Goal: Task Accomplishment & Management: Manage account settings

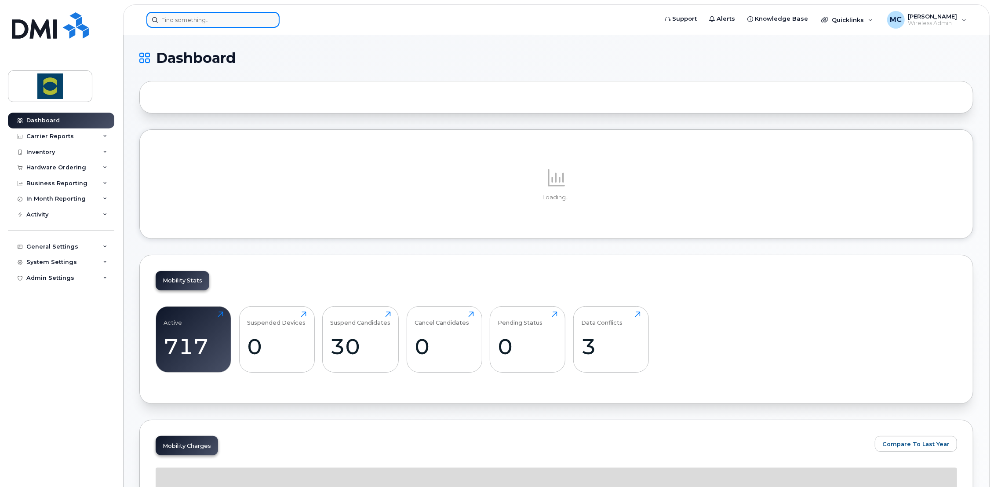
click at [183, 18] on input at bounding box center [212, 20] width 133 height 16
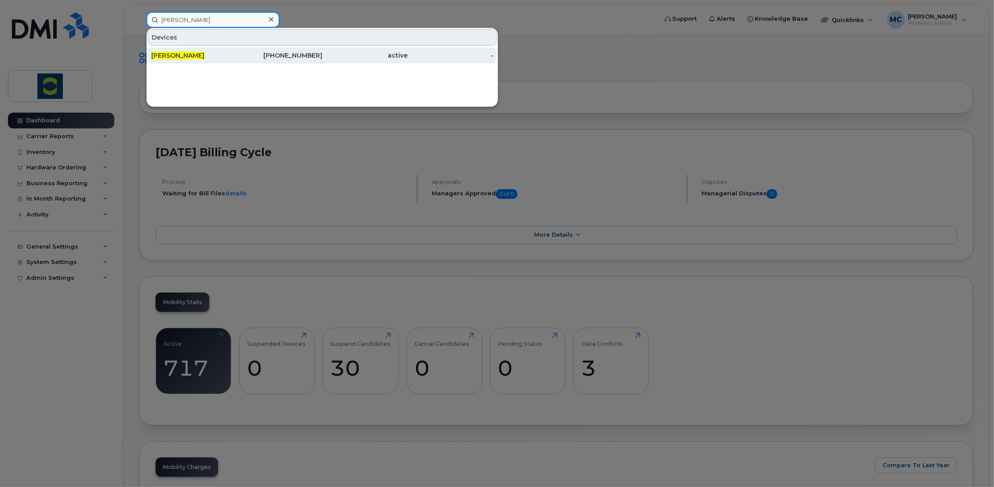
type input "[PERSON_NAME]"
click at [179, 53] on span "[PERSON_NAME]" at bounding box center [177, 55] width 53 height 8
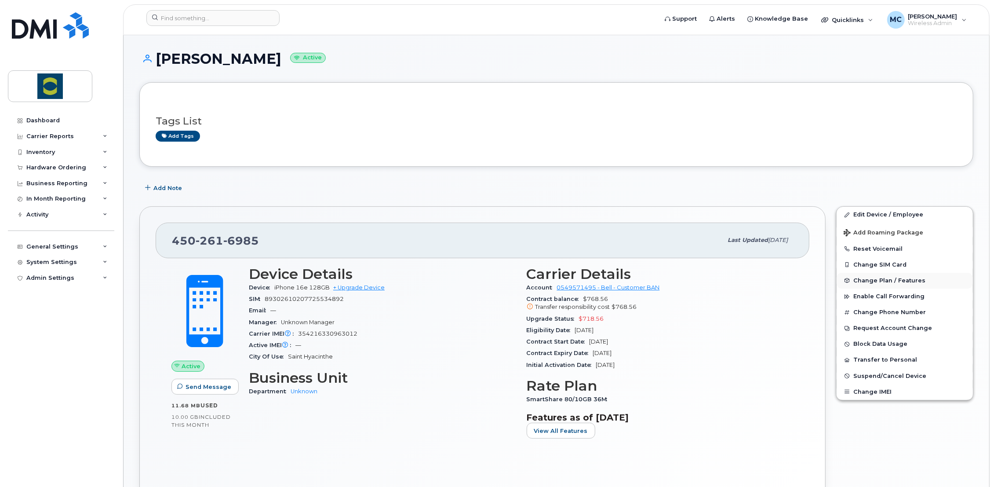
click at [915, 279] on span "Change Plan / Features" at bounding box center [889, 280] width 72 height 7
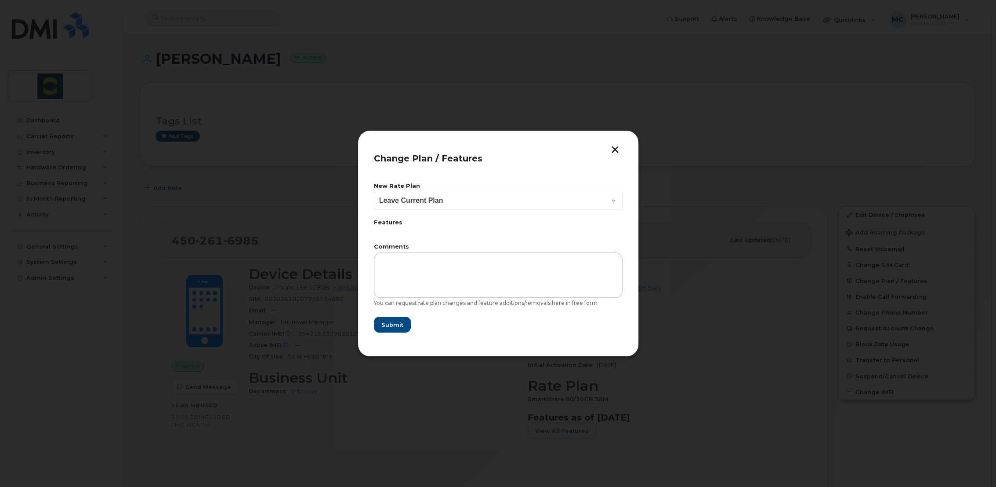
click at [612, 146] on button "button" at bounding box center [615, 150] width 13 height 9
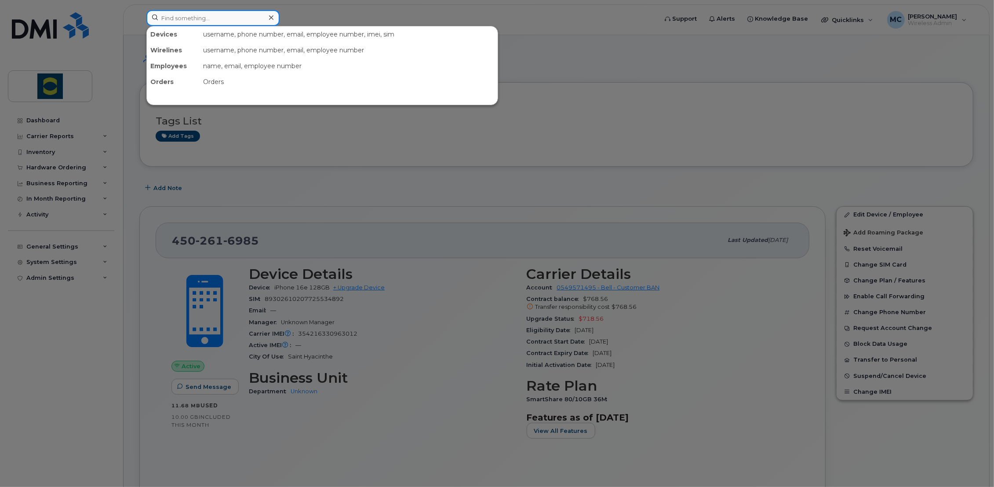
click at [230, 15] on input at bounding box center [212, 18] width 133 height 16
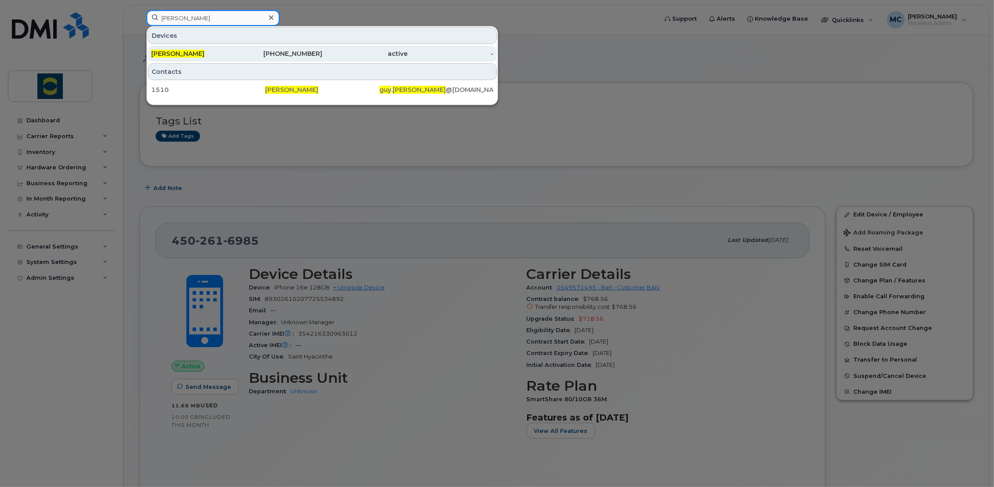
type input "guy fournier"
click at [187, 51] on span "Guy Fournier" at bounding box center [177, 54] width 53 height 8
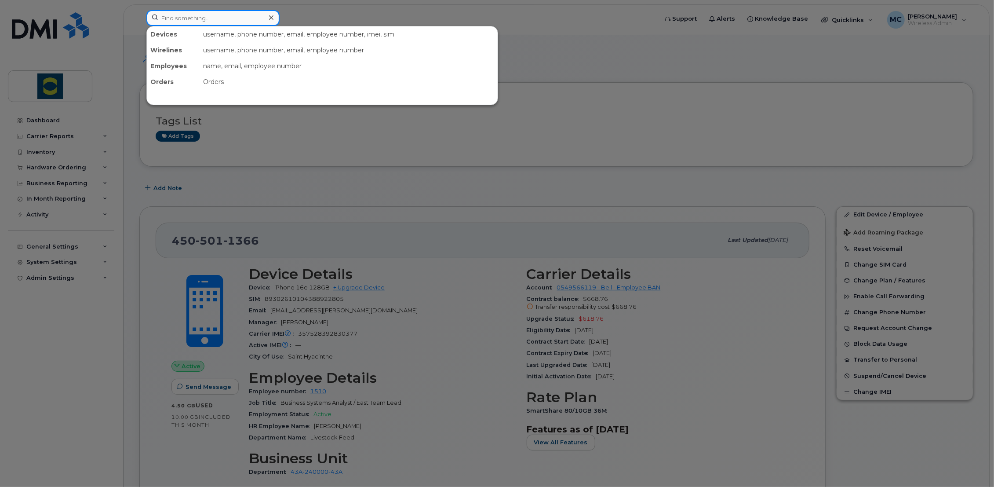
click at [181, 15] on input at bounding box center [212, 18] width 133 height 16
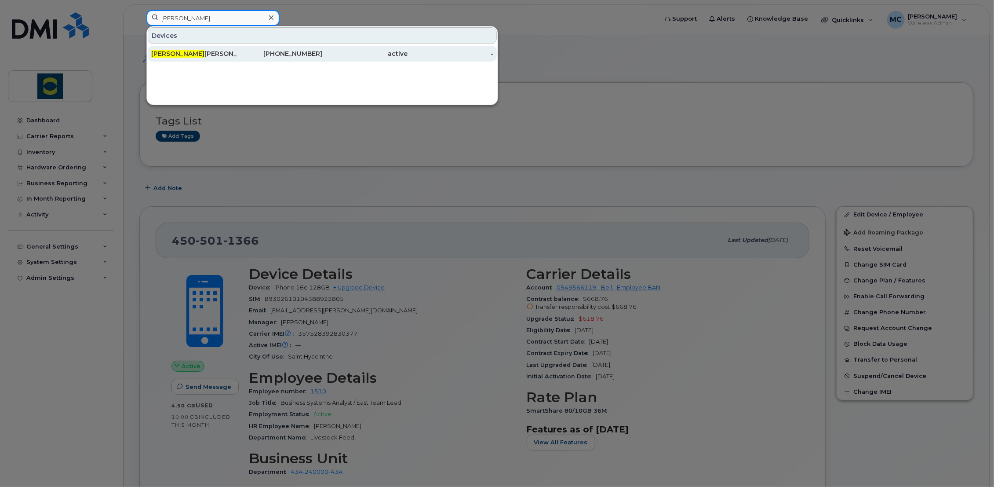
type input "ramiro"
click at [169, 51] on span "Ramiro" at bounding box center [177, 54] width 53 height 8
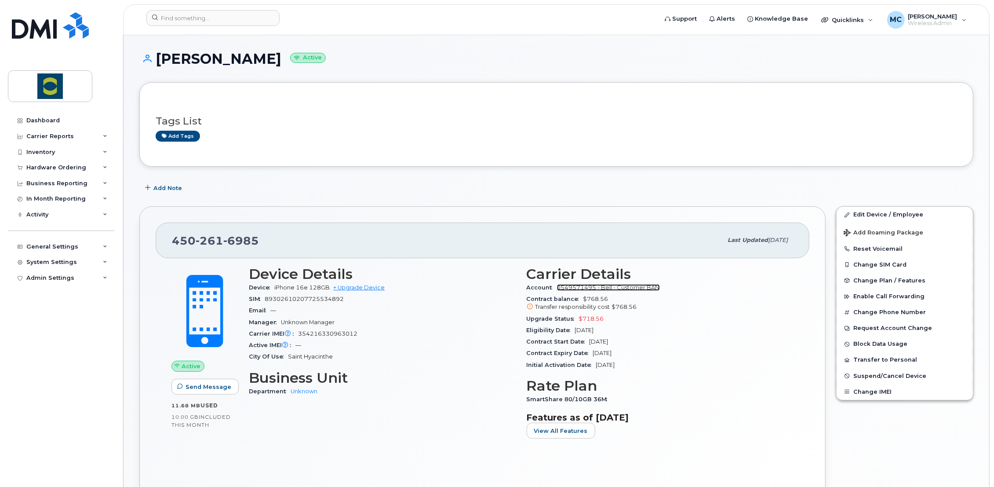
click at [639, 288] on link "0549571495 - Bell - Customer BAN" at bounding box center [608, 287] width 103 height 7
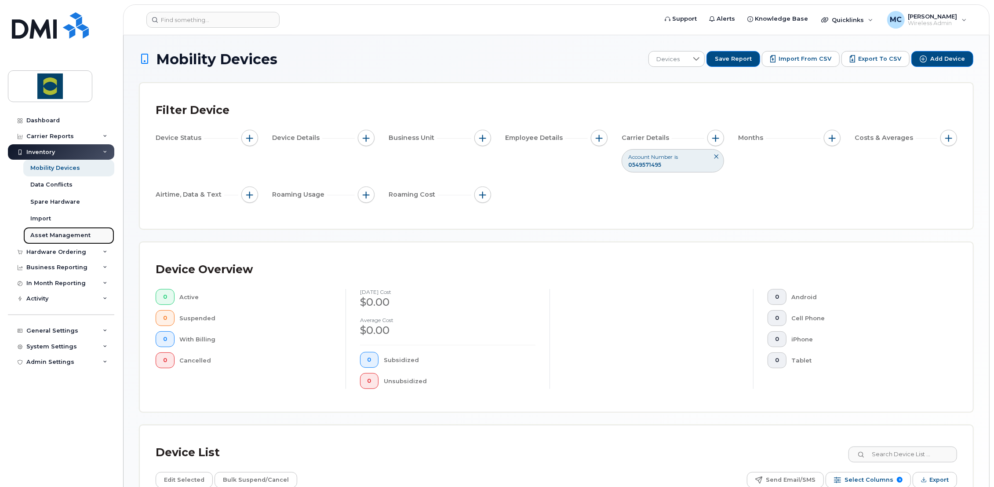
click at [42, 236] on div "Asset Management" at bounding box center [60, 235] width 60 height 8
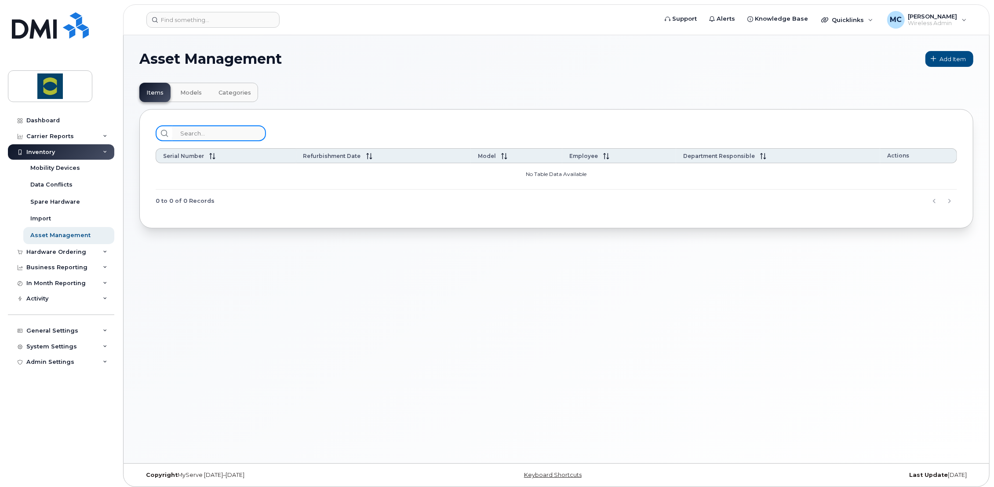
click at [196, 134] on input "search" at bounding box center [219, 133] width 94 height 16
type input "ramiro leon"
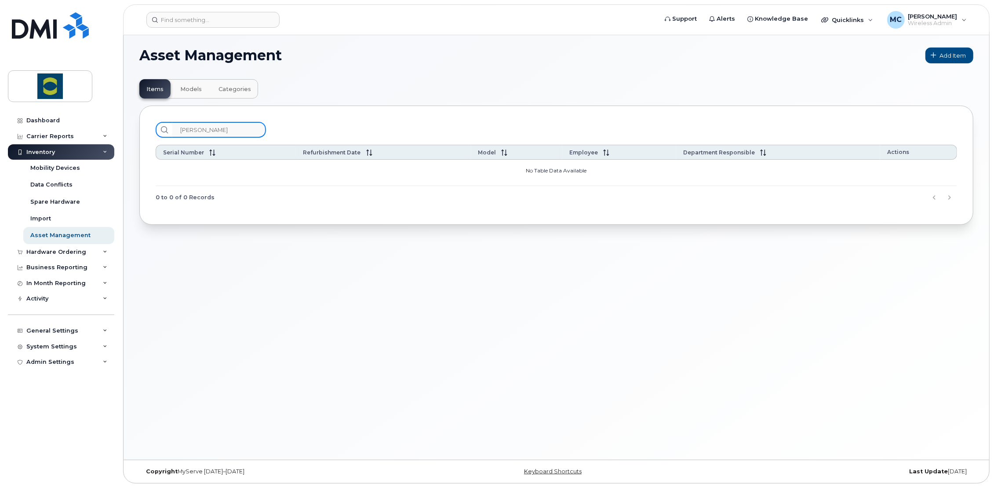
scroll to position [4, 0]
click at [192, 91] on span "Models" at bounding box center [191, 88] width 22 height 7
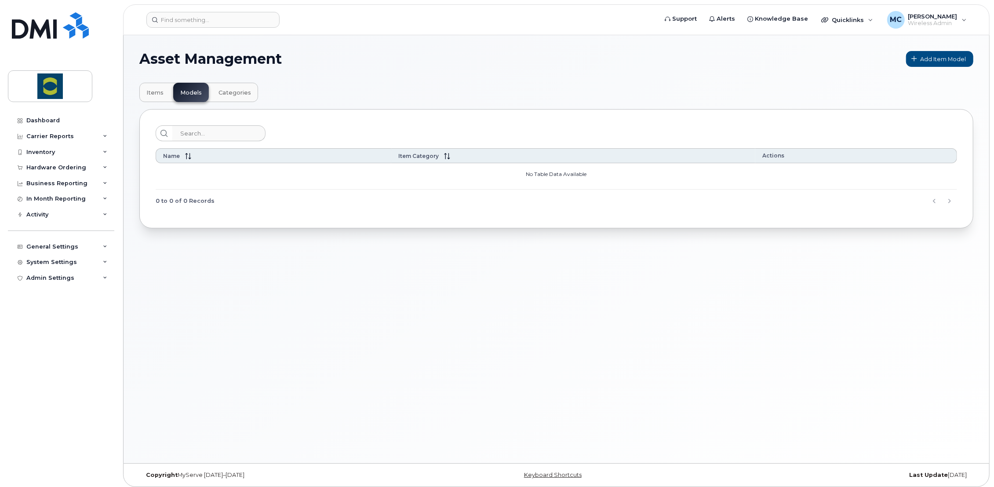
click at [225, 93] on span "Categories" at bounding box center [234, 92] width 33 height 7
click at [151, 90] on span "Items" at bounding box center [154, 92] width 17 height 7
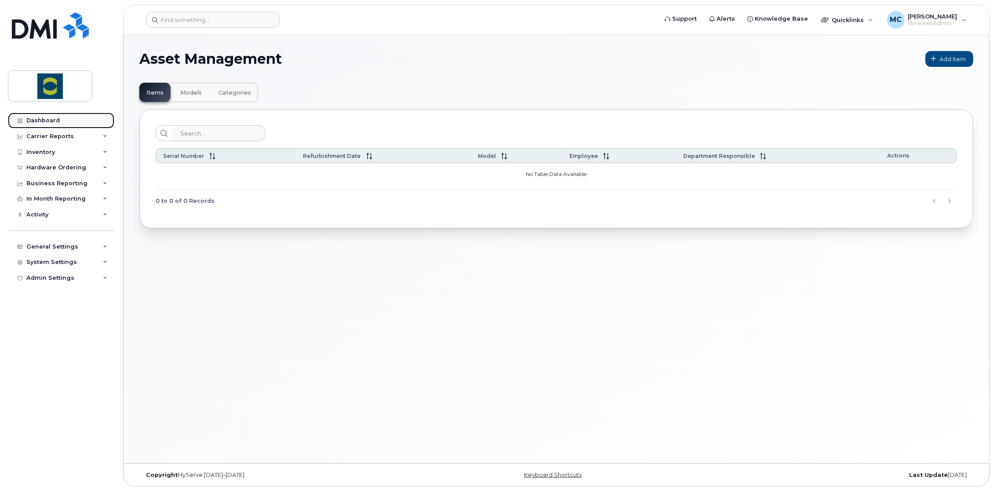
click at [40, 122] on div "Dashboard" at bounding box center [42, 120] width 33 height 7
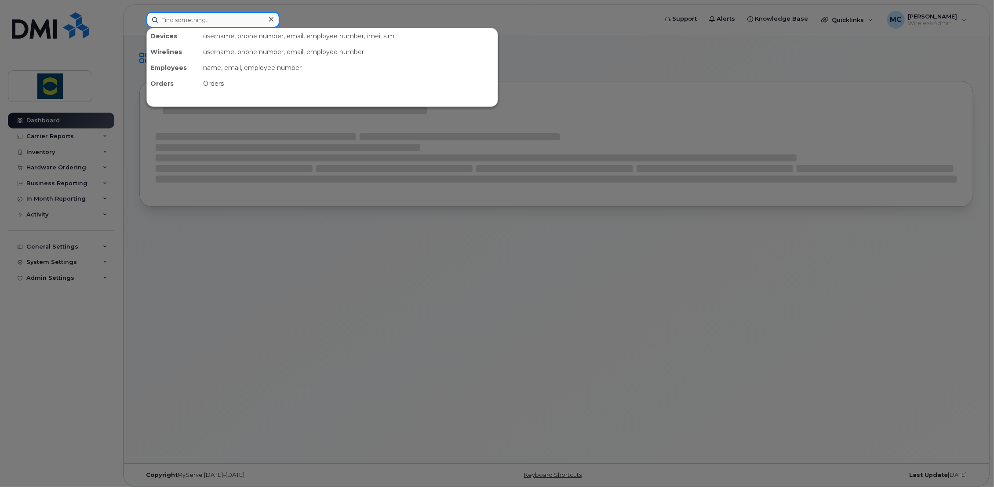
click at [182, 18] on input at bounding box center [212, 20] width 133 height 16
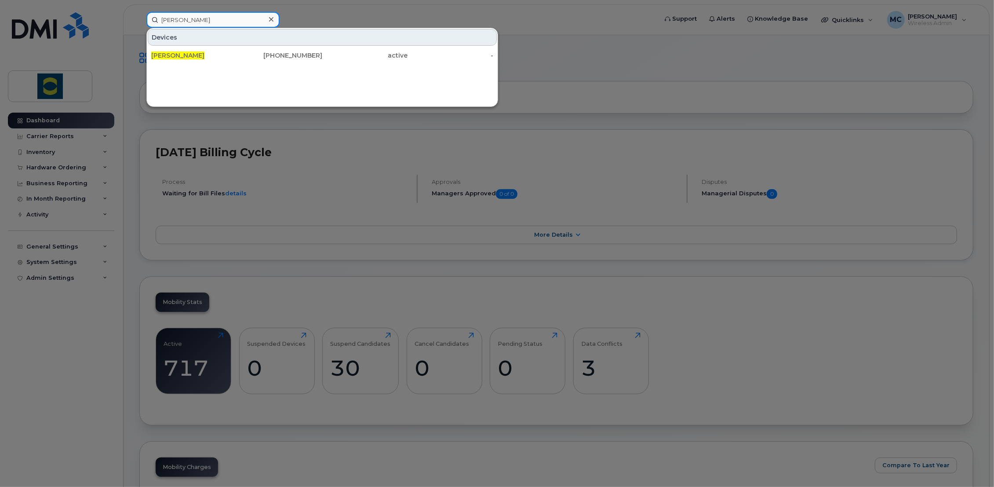
type input "[PERSON_NAME]"
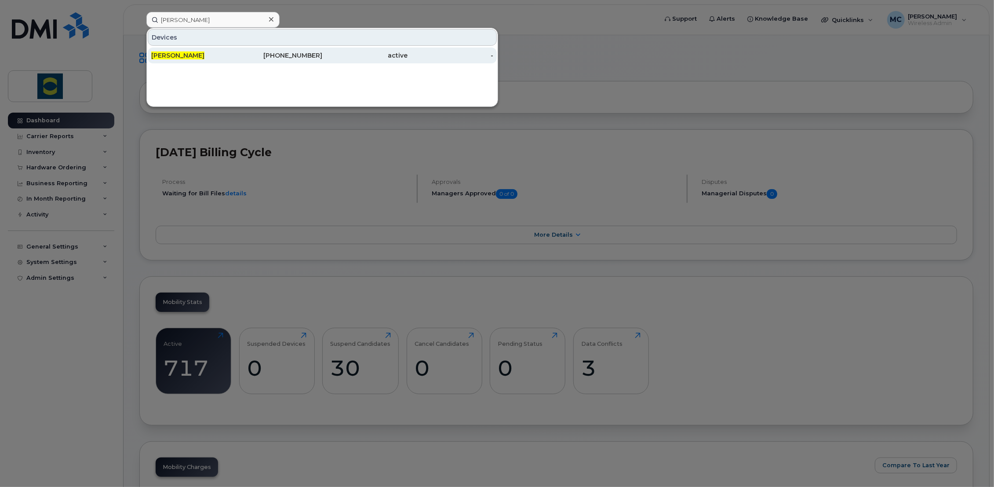
click at [168, 51] on div "Ramiro Leon" at bounding box center [194, 55] width 86 height 9
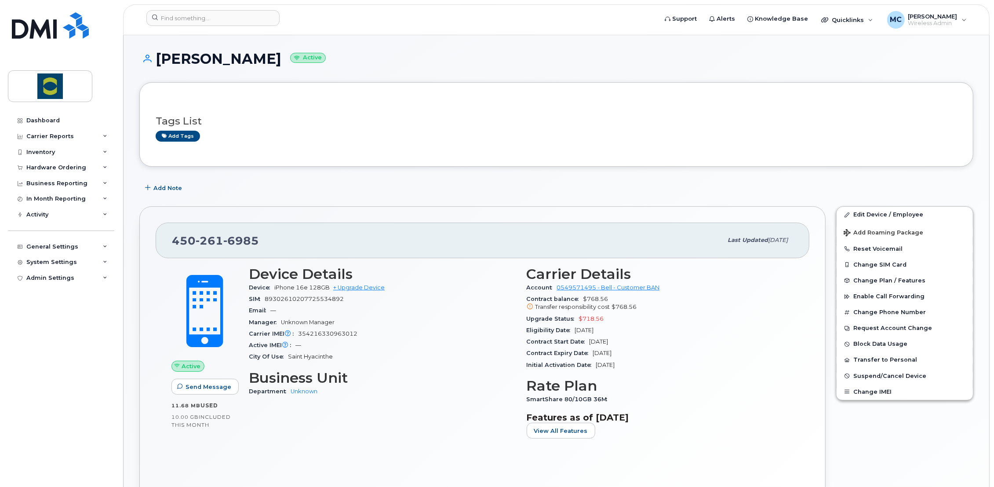
click at [318, 334] on span "354216330963012" at bounding box center [327, 333] width 59 height 7
copy span "354216330963012"
click at [60, 136] on div "Carrier Reports" at bounding box center [49, 136] width 47 height 7
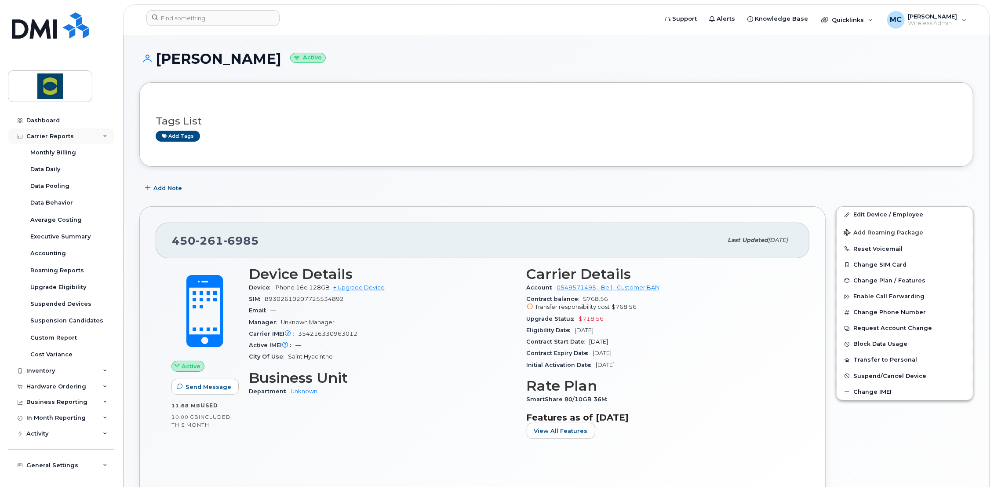
click at [55, 136] on div "Carrier Reports" at bounding box center [49, 136] width 47 height 7
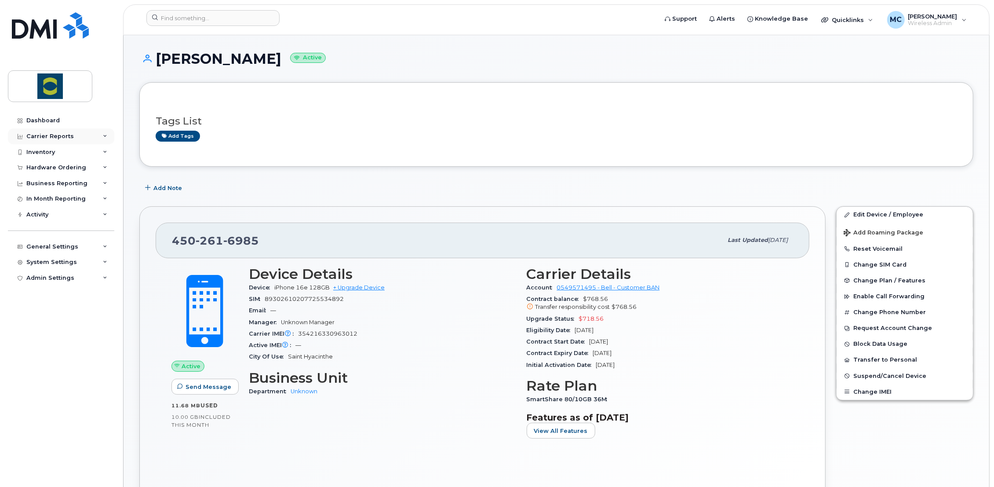
click at [57, 140] on div "Carrier Reports" at bounding box center [61, 136] width 106 height 16
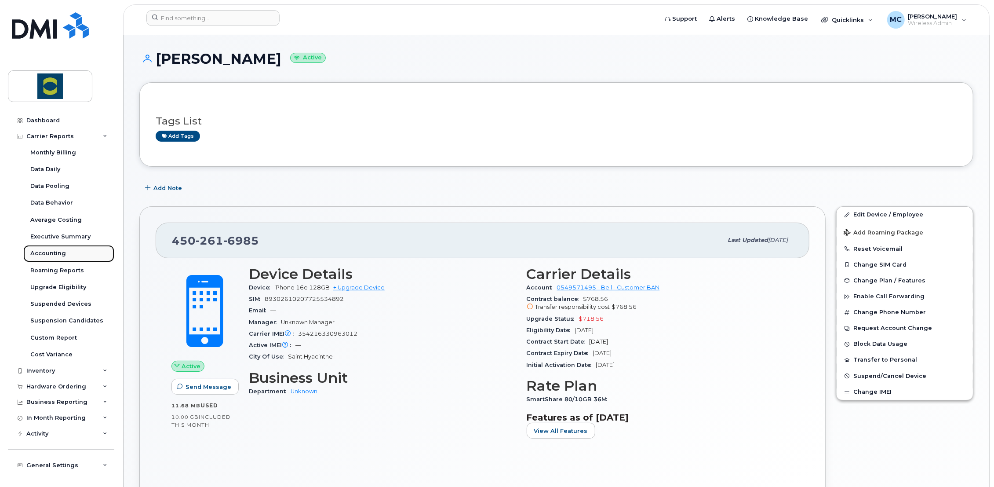
click at [59, 253] on div "Accounting" at bounding box center [48, 253] width 36 height 8
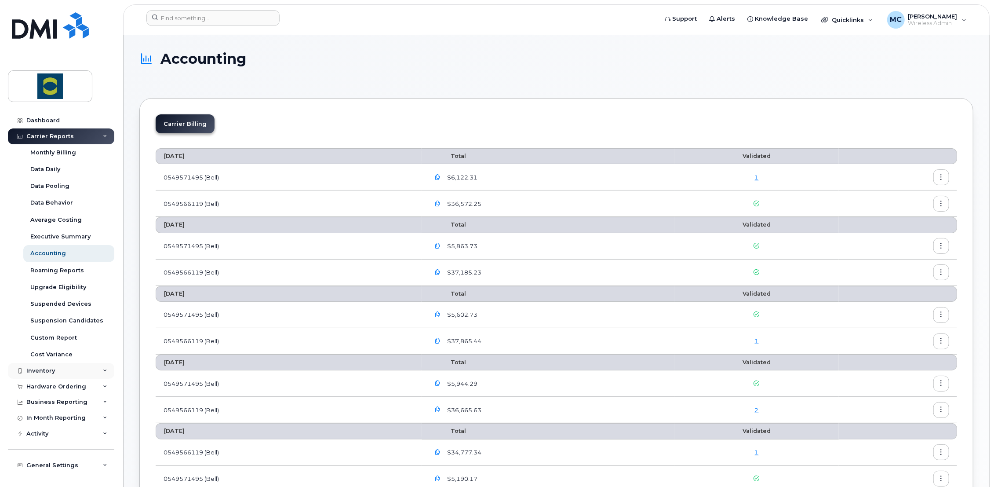
click at [42, 373] on div "Inventory" at bounding box center [40, 370] width 29 height 7
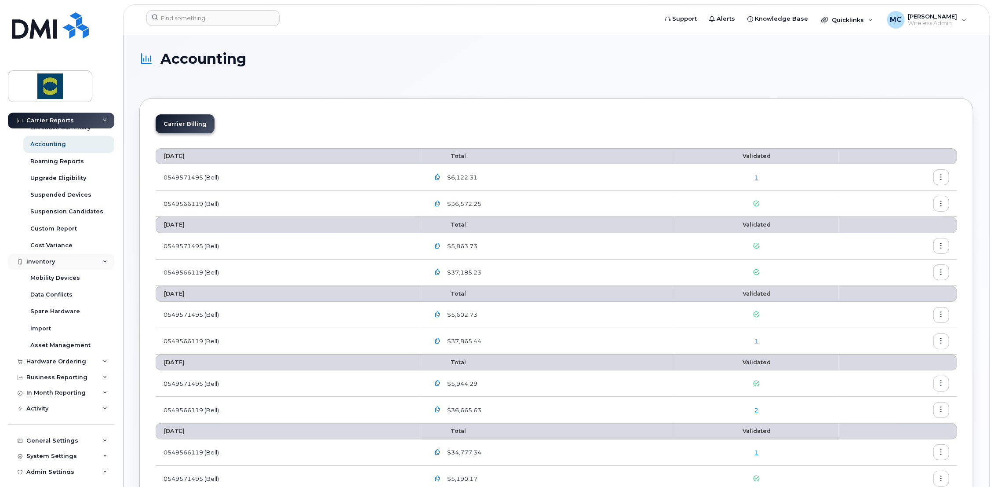
scroll to position [115, 0]
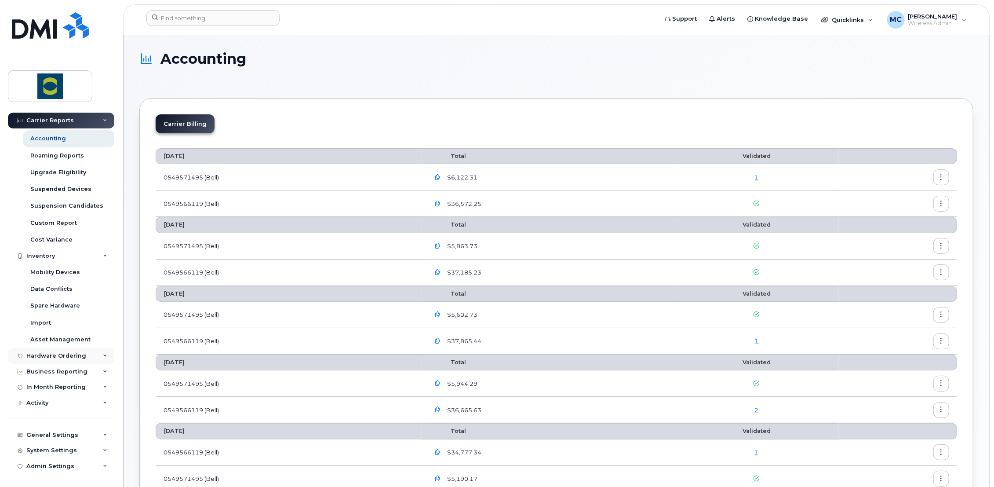
click at [43, 356] on div "Hardware Ordering" at bounding box center [56, 355] width 60 height 7
click at [45, 368] on div "Business Reporting" at bounding box center [56, 371] width 61 height 7
click at [42, 369] on div "Business Reporting" at bounding box center [56, 370] width 61 height 7
click at [42, 355] on div "Hardware Ordering" at bounding box center [56, 355] width 60 height 7
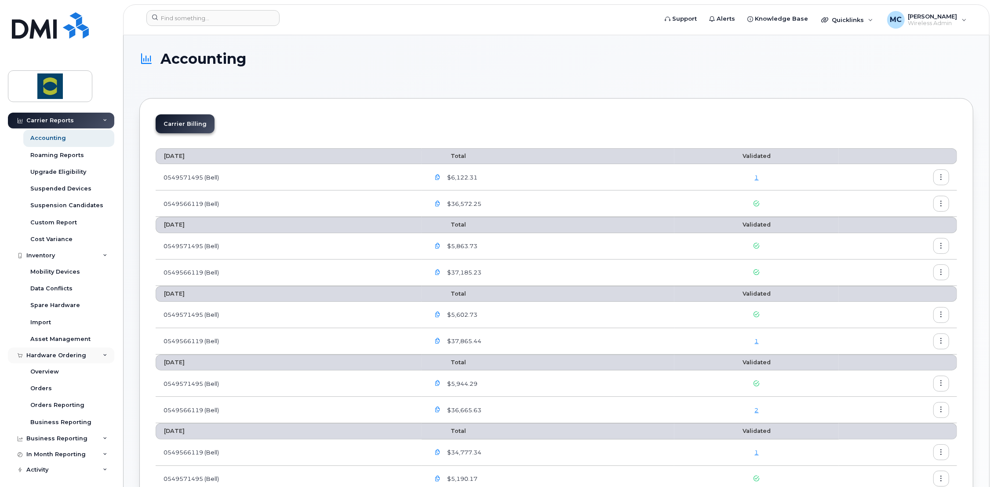
click at [44, 355] on div "Hardware Ordering" at bounding box center [56, 355] width 60 height 7
click at [46, 256] on div "Inventory" at bounding box center [40, 255] width 29 height 7
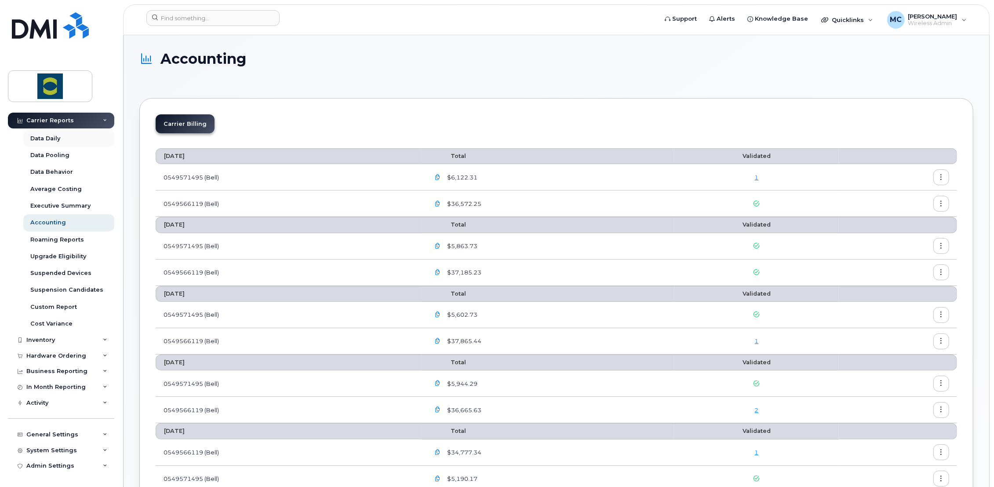
scroll to position [0, 0]
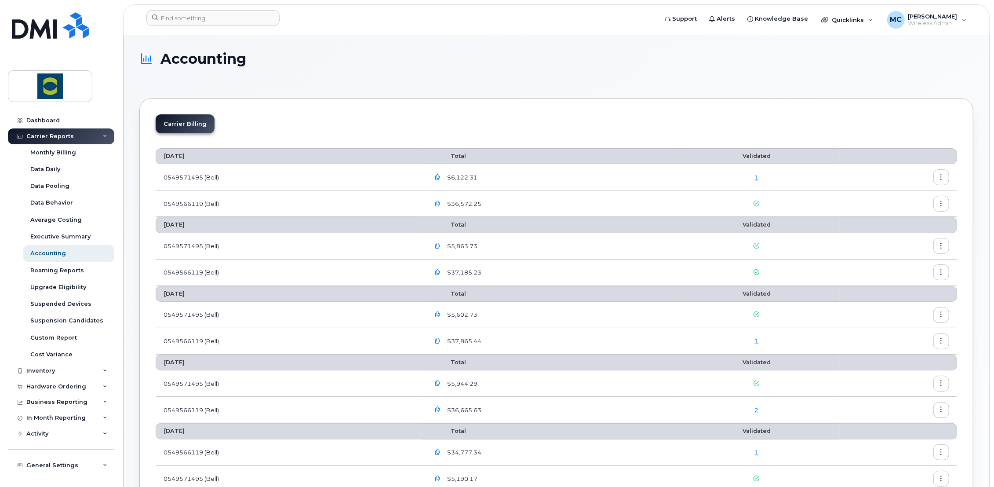
click at [48, 138] on div "Carrier Reports" at bounding box center [49, 136] width 47 height 7
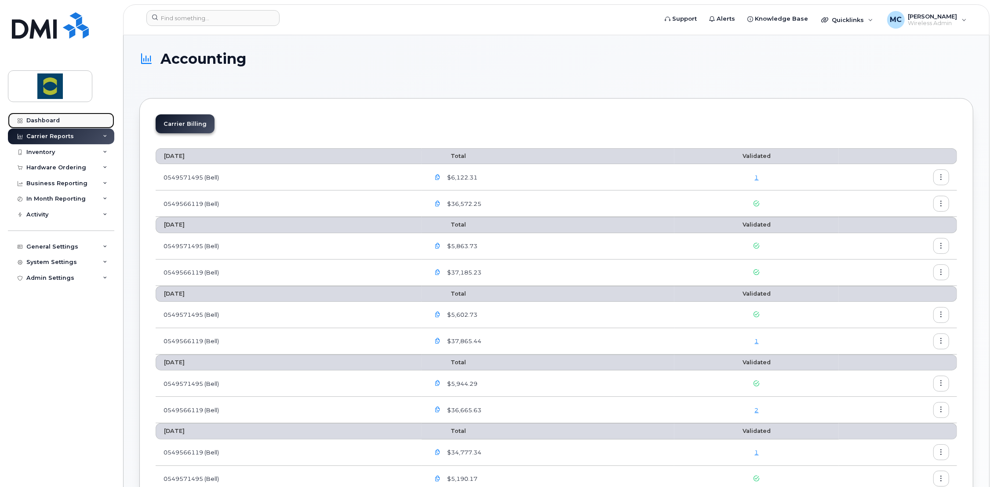
click at [45, 122] on div "Dashboard" at bounding box center [42, 120] width 33 height 7
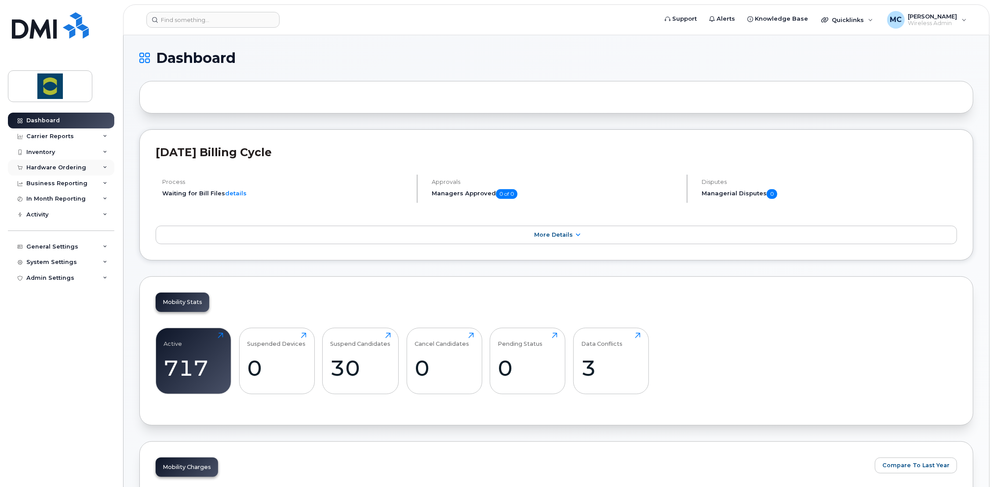
click at [63, 172] on div "Hardware Ordering" at bounding box center [61, 168] width 106 height 16
click at [58, 169] on div "Hardware Ordering" at bounding box center [56, 167] width 60 height 7
click at [53, 154] on div "Inventory" at bounding box center [40, 152] width 29 height 7
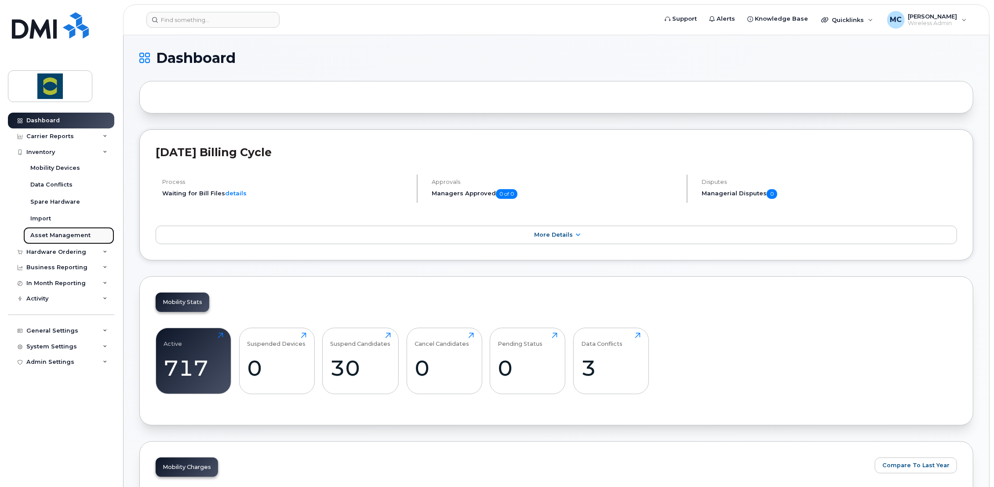
click at [51, 234] on div "Asset Management" at bounding box center [60, 235] width 60 height 8
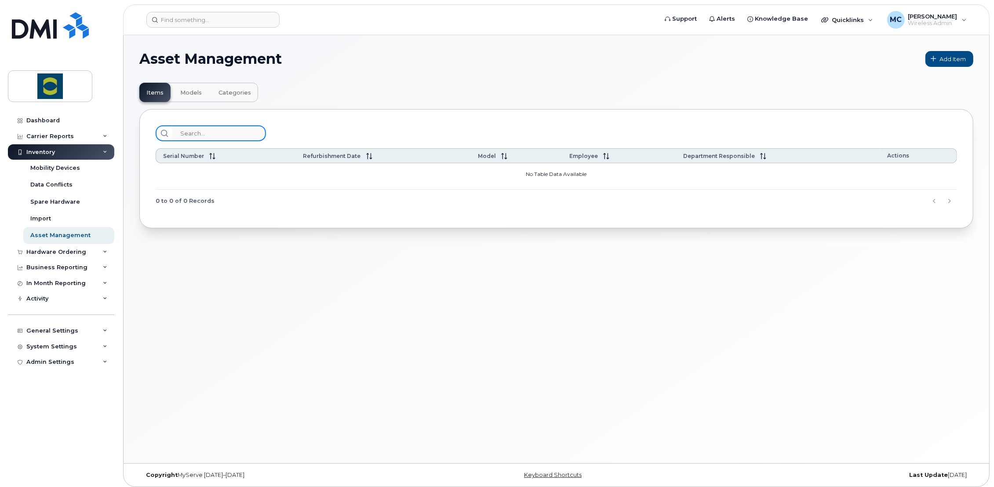
click at [191, 135] on input "search" at bounding box center [219, 133] width 94 height 16
paste input "354216330963012"
click at [163, 134] on icon at bounding box center [163, 133] width 7 height 7
click at [244, 130] on input "354216330963012" at bounding box center [219, 133] width 94 height 16
drag, startPoint x: 237, startPoint y: 135, endPoint x: 8, endPoint y: 129, distance: 228.6
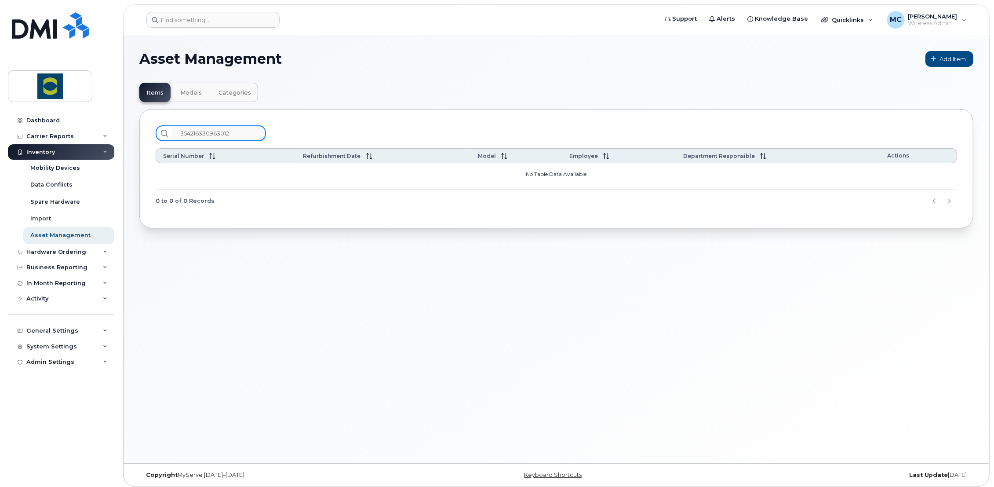
click at [124, 129] on div "Support Alerts Knowledge Base Quicklinks Suspend / Cancel Device Change SIM Car…" at bounding box center [556, 249] width 865 height 428
paste input "MYPCJXW7TV"
type input "MYPCJXW7TV"
click at [44, 218] on div "Import" at bounding box center [40, 219] width 21 height 8
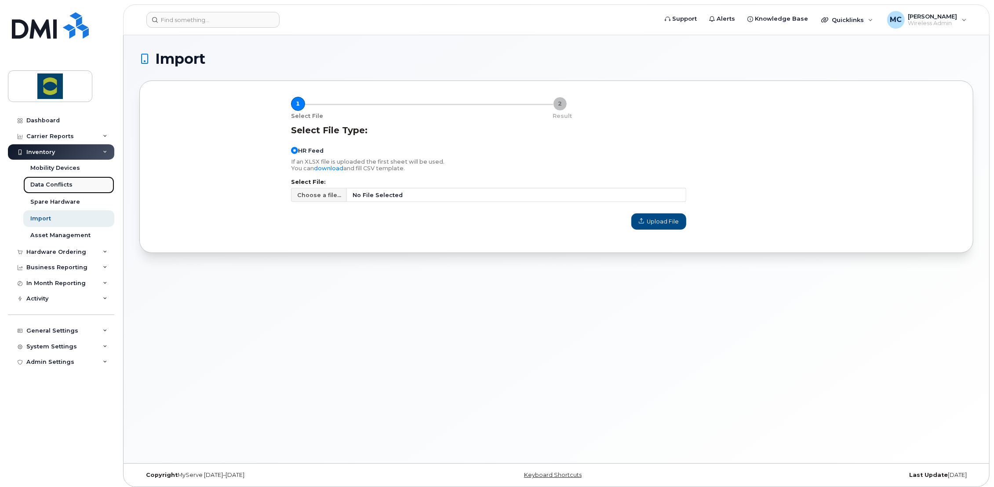
click at [46, 185] on div "Data Conflicts" at bounding box center [51, 185] width 42 height 8
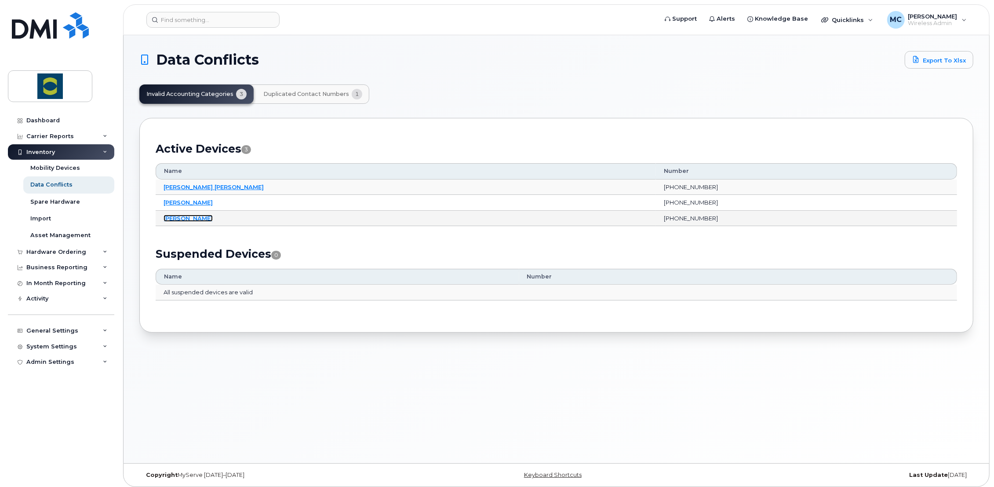
click at [190, 218] on link "[PERSON_NAME]" at bounding box center [188, 218] width 49 height 7
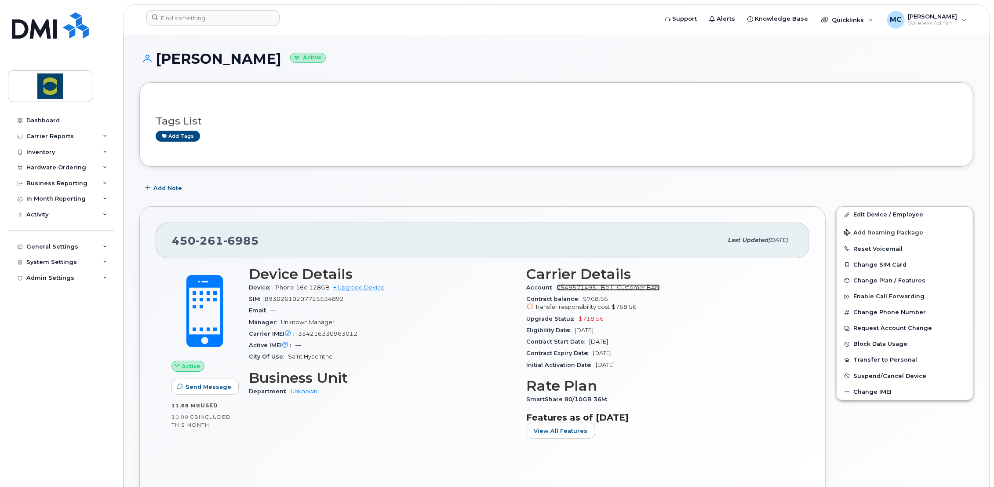
click at [638, 288] on link "0549571495 - Bell - Customer BAN" at bounding box center [608, 287] width 103 height 7
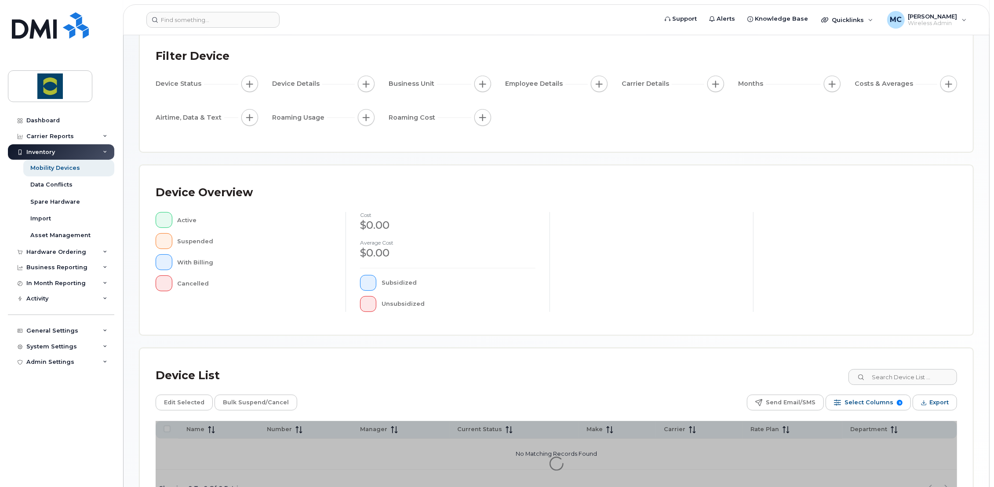
scroll to position [117, 0]
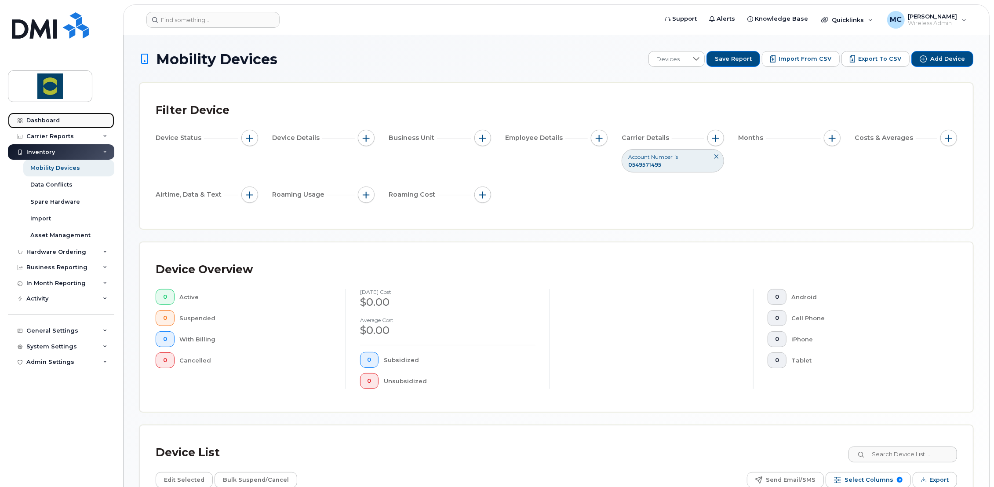
click at [35, 119] on div "Dashboard" at bounding box center [42, 120] width 33 height 7
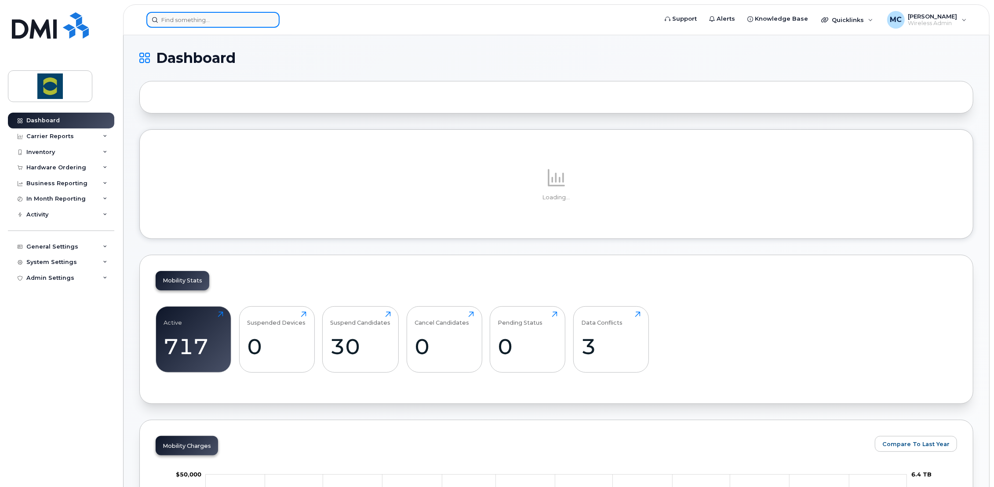
click at [193, 20] on input at bounding box center [212, 20] width 133 height 16
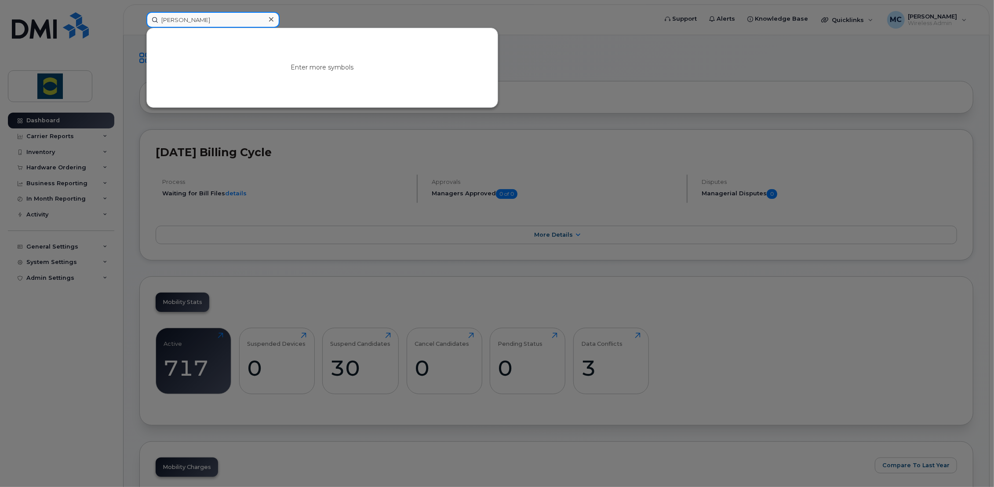
type input "ramiro leon"
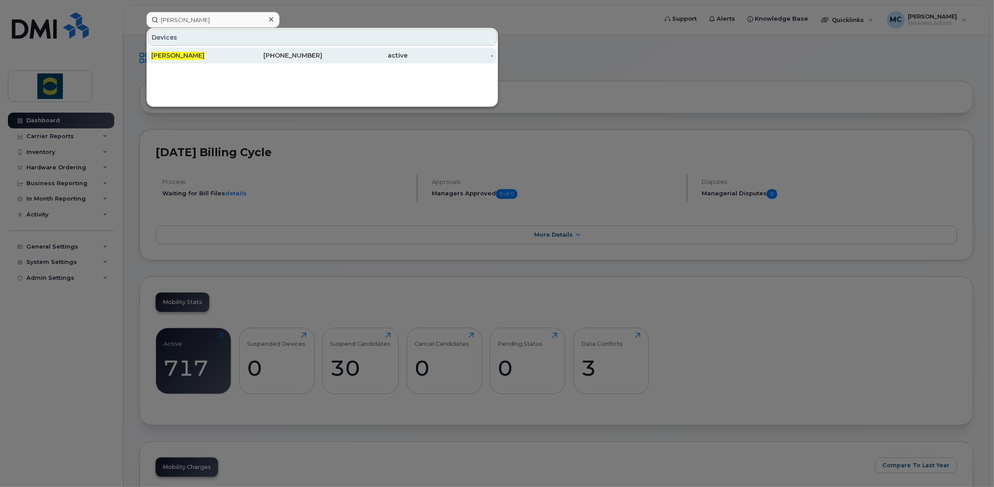
click at [174, 55] on span "Ramiro Leon" at bounding box center [177, 55] width 53 height 8
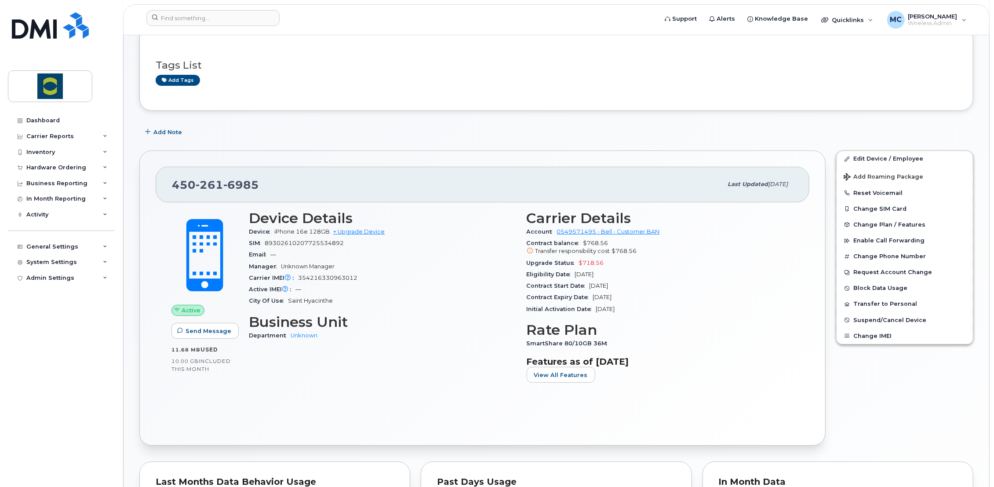
scroll to position [146, 0]
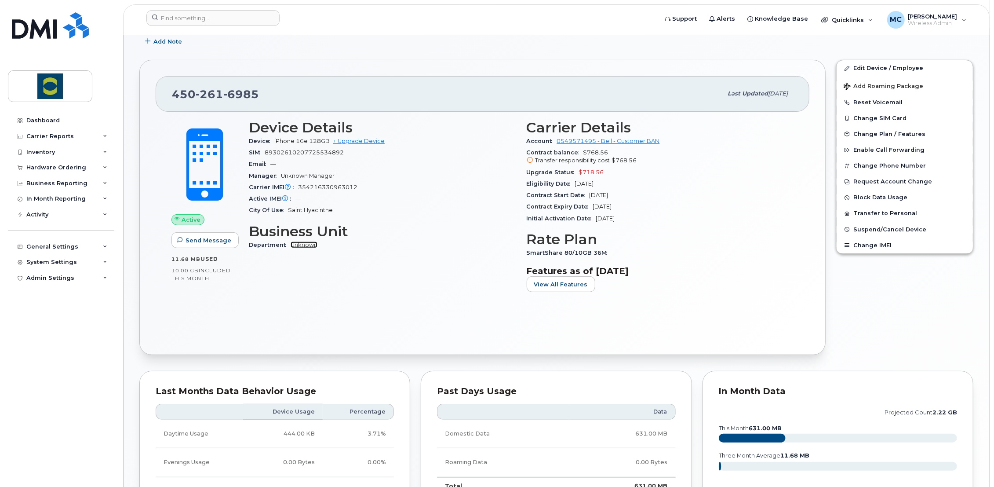
click at [309, 244] on link "Unknown" at bounding box center [304, 244] width 27 height 7
click at [880, 68] on link "Edit Device / Employee" at bounding box center [904, 68] width 136 height 16
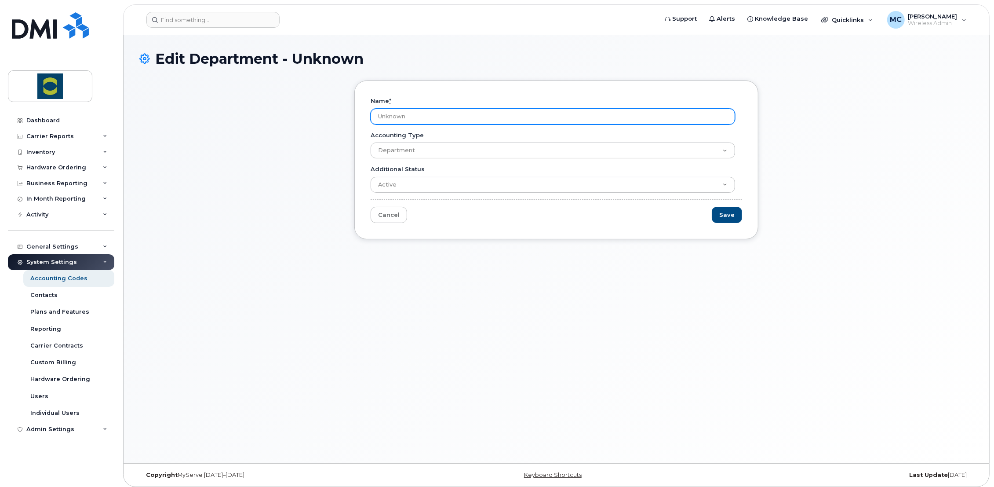
click at [419, 115] on input "Unknown" at bounding box center [553, 117] width 364 height 16
paste input "43A-450000-43F"
drag, startPoint x: 407, startPoint y: 116, endPoint x: 314, endPoint y: 120, distance: 93.3
click at [314, 120] on div "Name * Unknown43A-450000-43F Accounting Type Department Additional Status Activ…" at bounding box center [556, 166] width 834 height 172
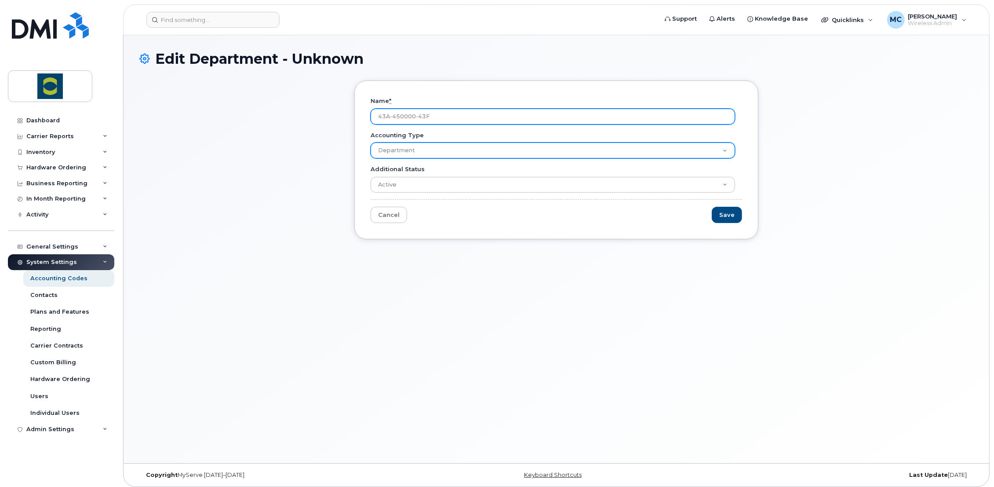
type input "43A-450000-43F"
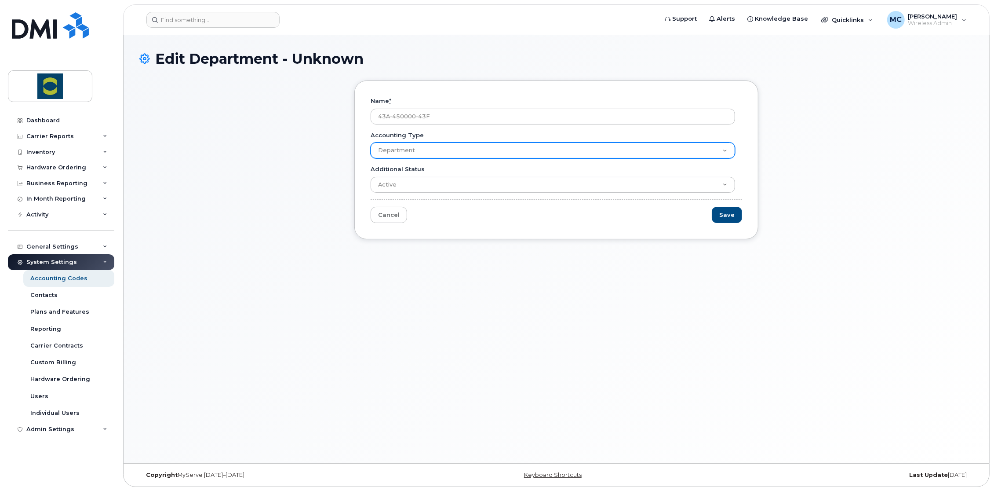
click at [384, 149] on select "Department" at bounding box center [553, 150] width 364 height 16
click at [395, 147] on select "Department" at bounding box center [553, 150] width 364 height 16
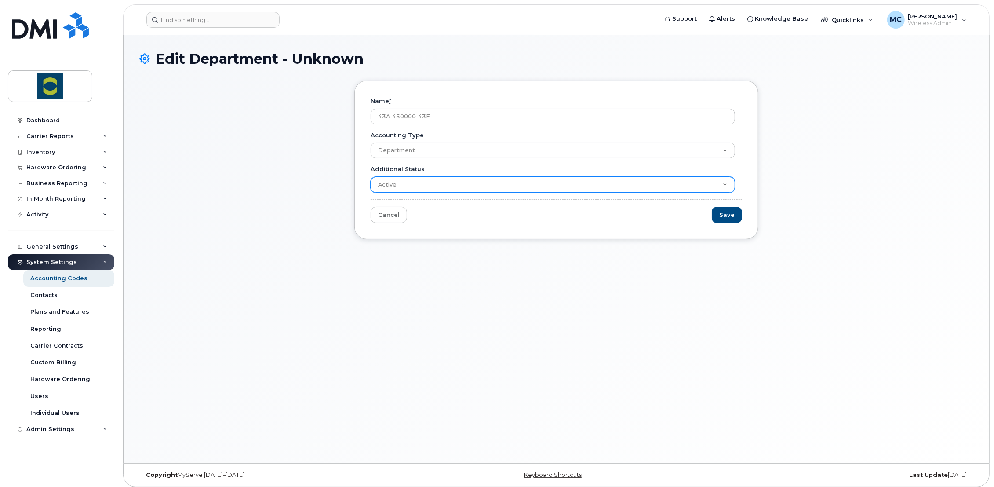
click at [408, 184] on select "Active Suspended Cancelled Closed" at bounding box center [553, 185] width 364 height 16
click at [408, 185] on select "Active Suspended Cancelled Closed" at bounding box center [553, 185] width 364 height 16
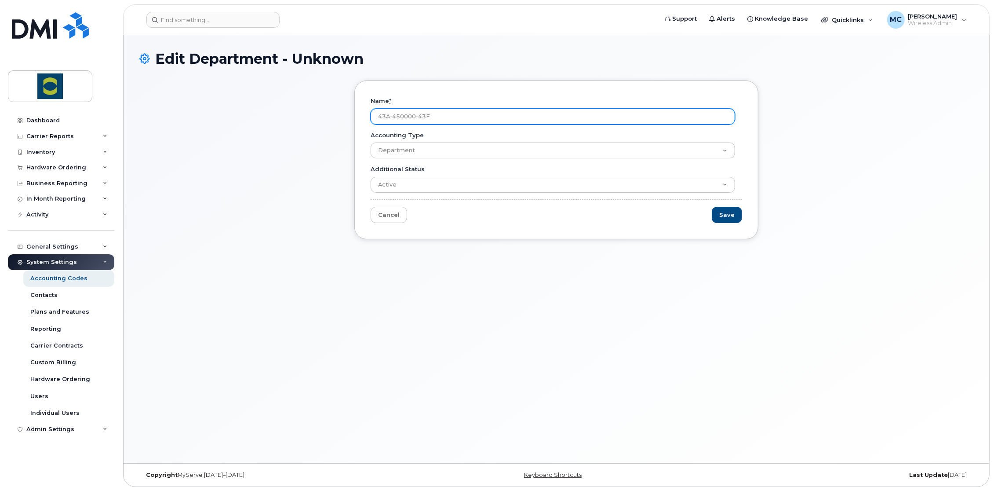
drag, startPoint x: 441, startPoint y: 116, endPoint x: 236, endPoint y: 109, distance: 205.4
click at [236, 109] on div "Name * 43A-450000-43F Accounting Type Department Additional Status Active Suspe…" at bounding box center [556, 166] width 834 height 172
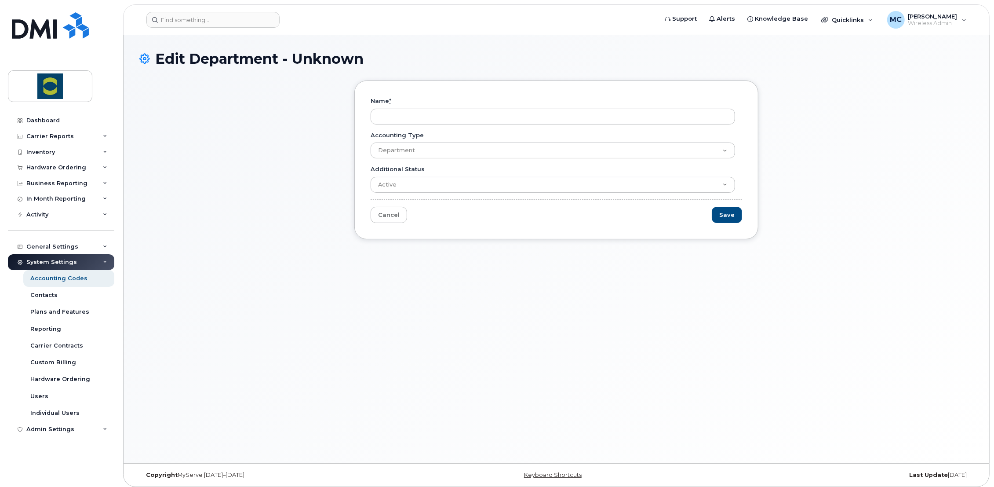
click at [258, 130] on div "Name * Accounting Type Department Additional Status Active Suspended Cancelled …" at bounding box center [556, 166] width 834 height 172
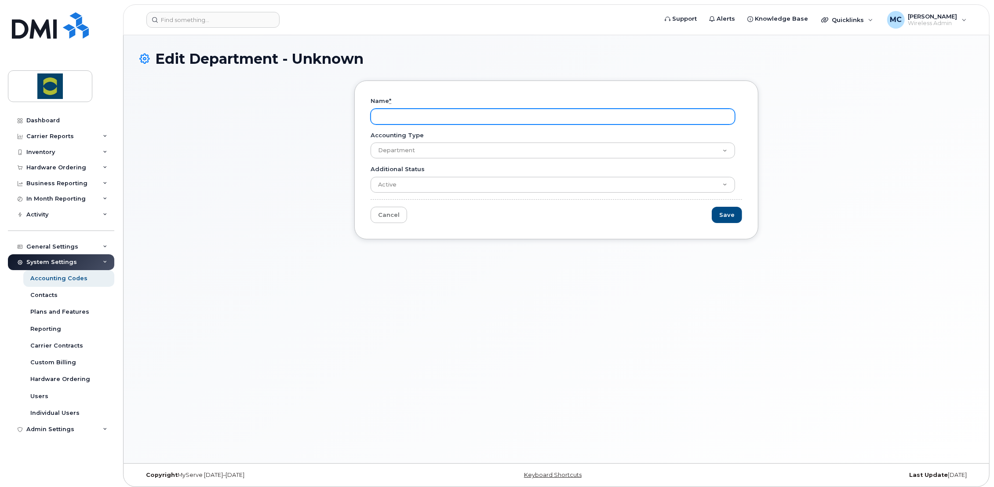
click at [398, 114] on input "Name *" at bounding box center [553, 117] width 364 height 16
type input "R"
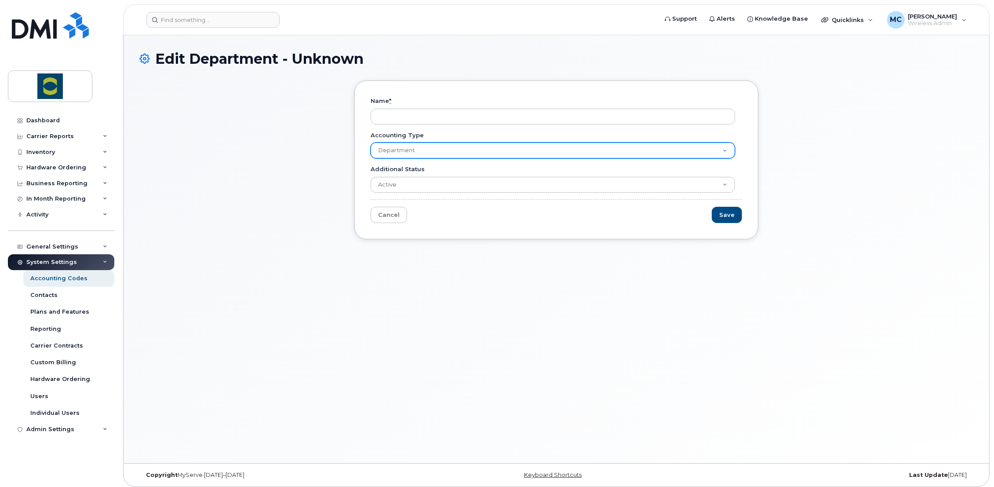
click at [397, 150] on select "Department" at bounding box center [553, 150] width 364 height 16
select select
click at [371, 142] on select "Department" at bounding box center [553, 150] width 364 height 16
click at [396, 153] on select "Department" at bounding box center [553, 150] width 364 height 16
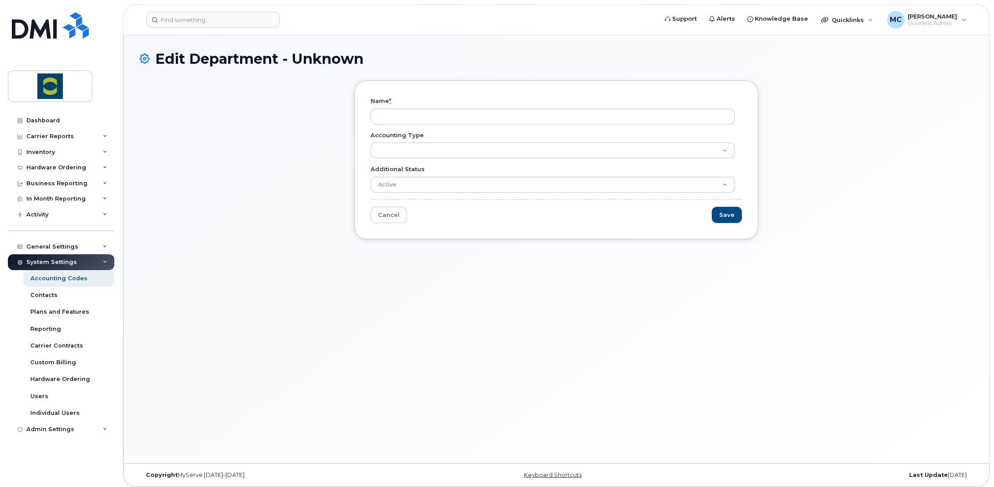
click at [310, 133] on div "Name * Accounting Type Department Additional Status Active Suspended Cancelled …" at bounding box center [556, 166] width 834 height 172
click at [142, 56] on icon at bounding box center [144, 58] width 11 height 15
click at [57, 279] on div "Accounting Codes" at bounding box center [58, 278] width 57 height 8
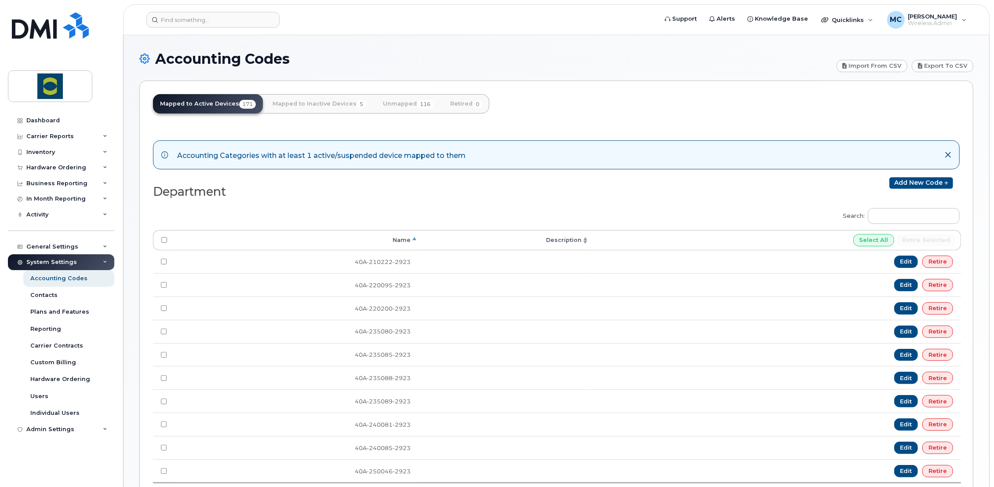
click at [55, 264] on div "System Settings" at bounding box center [51, 261] width 51 height 7
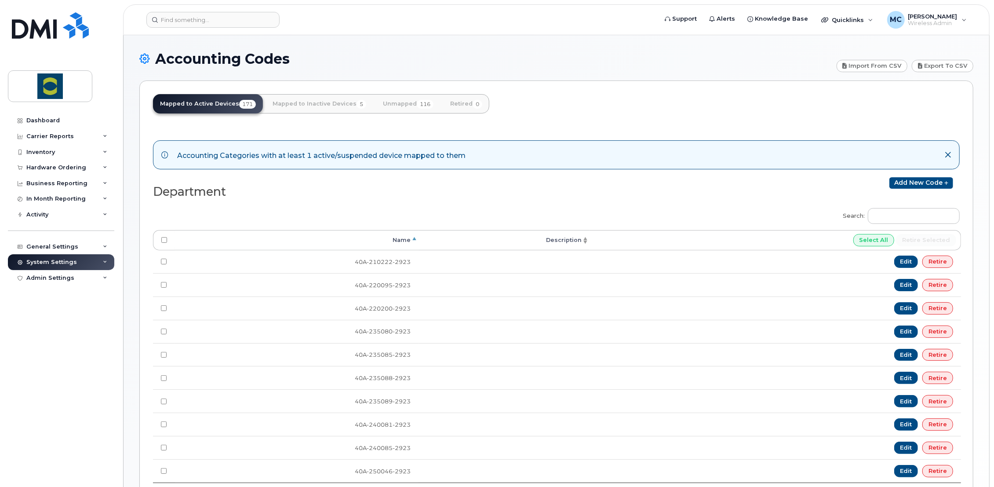
click at [55, 264] on div "System Settings" at bounding box center [51, 261] width 51 height 7
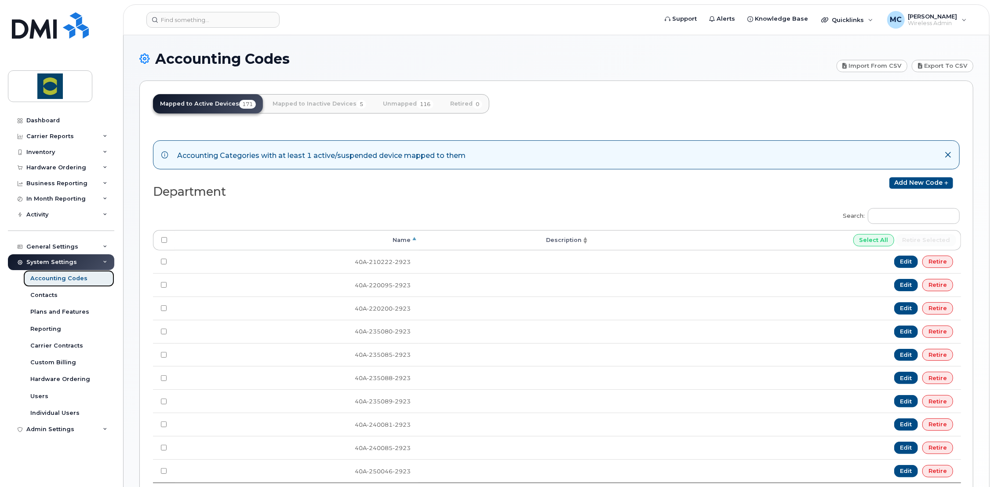
click at [49, 281] on div "Accounting Codes" at bounding box center [58, 278] width 57 height 8
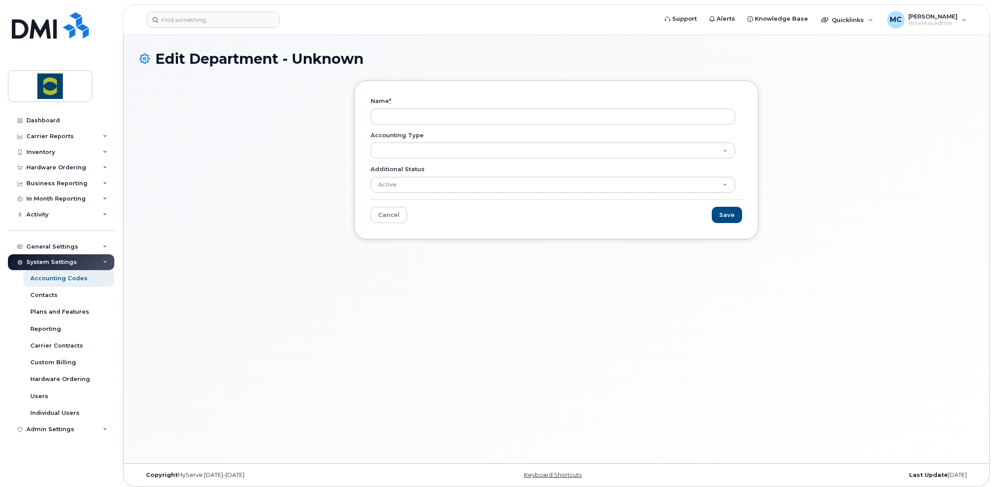
select select
click at [393, 211] on link "Cancel" at bounding box center [389, 215] width 36 height 16
select select
click at [387, 218] on link "Cancel" at bounding box center [389, 215] width 36 height 16
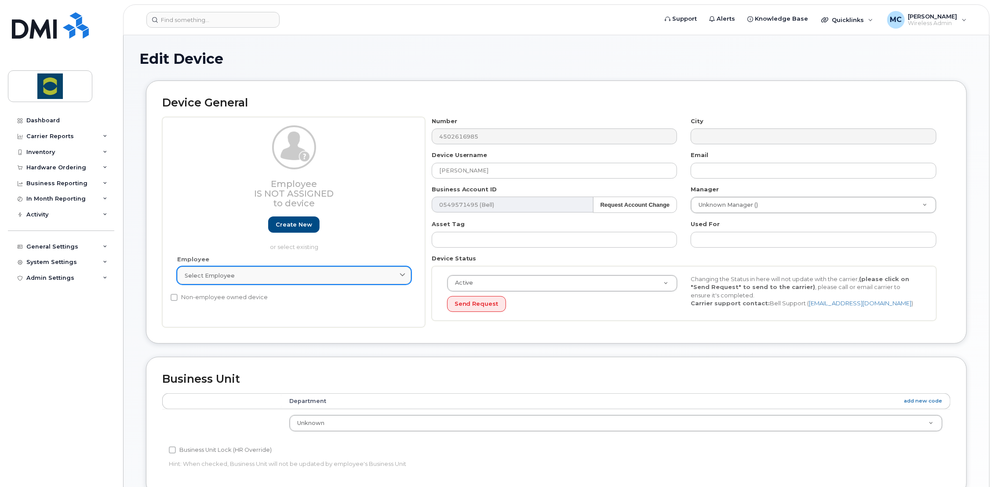
click at [256, 276] on div "Select employee" at bounding box center [294, 275] width 219 height 8
type input "[PERSON_NAME]"
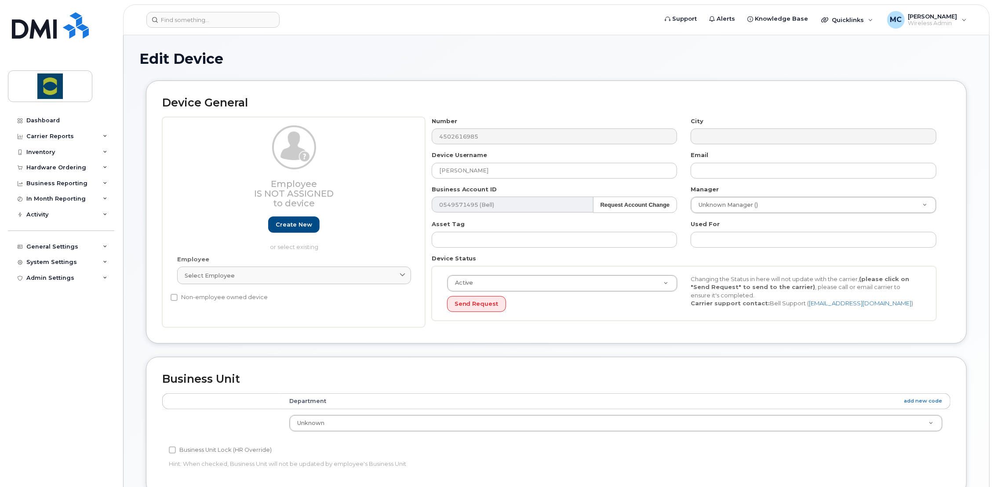
type input "Saving..."
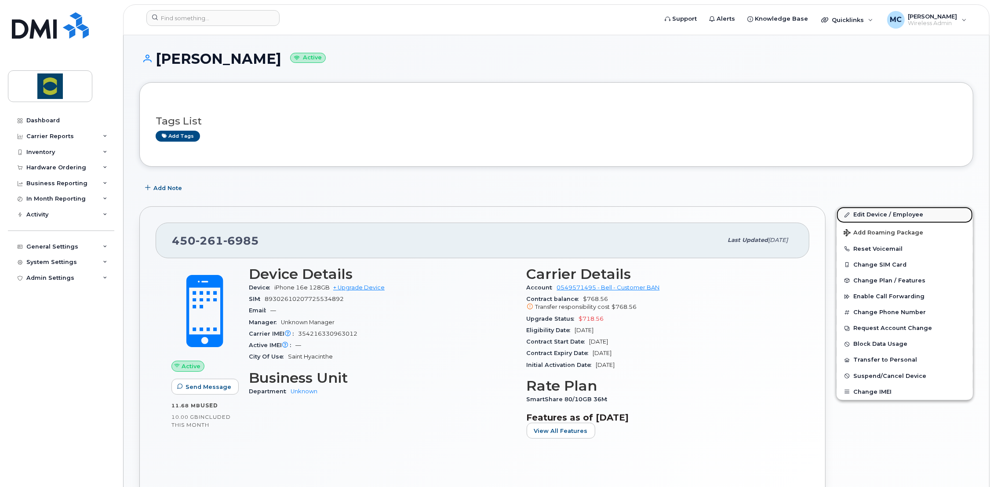
click at [874, 211] on link "Edit Device / Employee" at bounding box center [904, 215] width 136 height 16
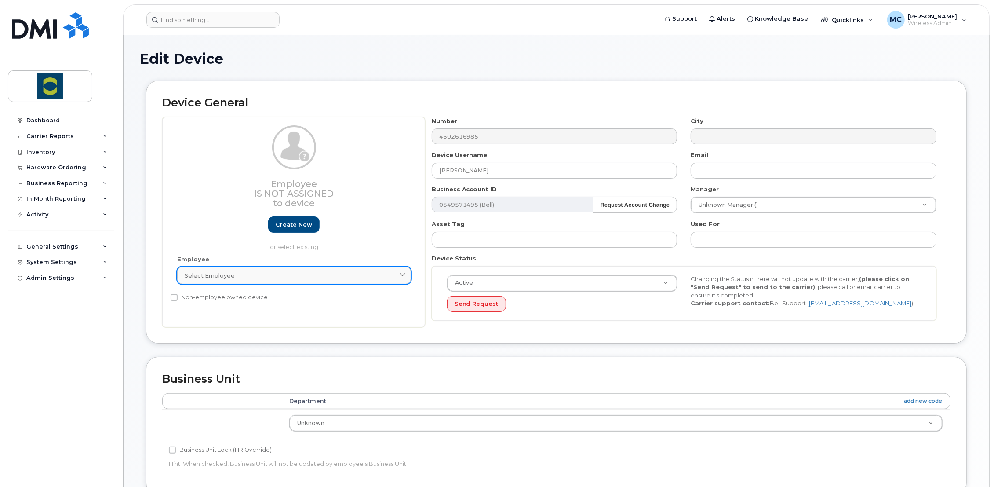
click at [398, 276] on span at bounding box center [402, 275] width 8 height 8
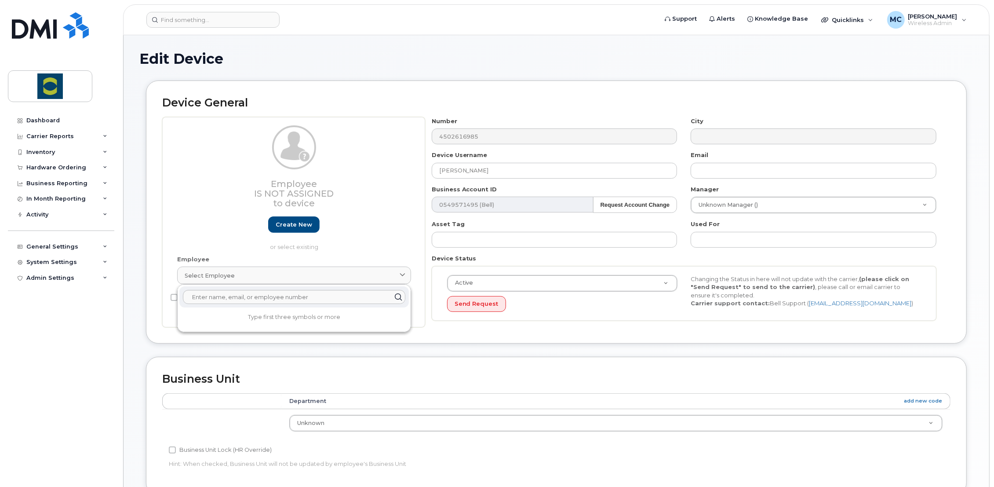
click at [383, 227] on div "Employee Is not assigned to device Create new or select existing" at bounding box center [294, 188] width 234 height 126
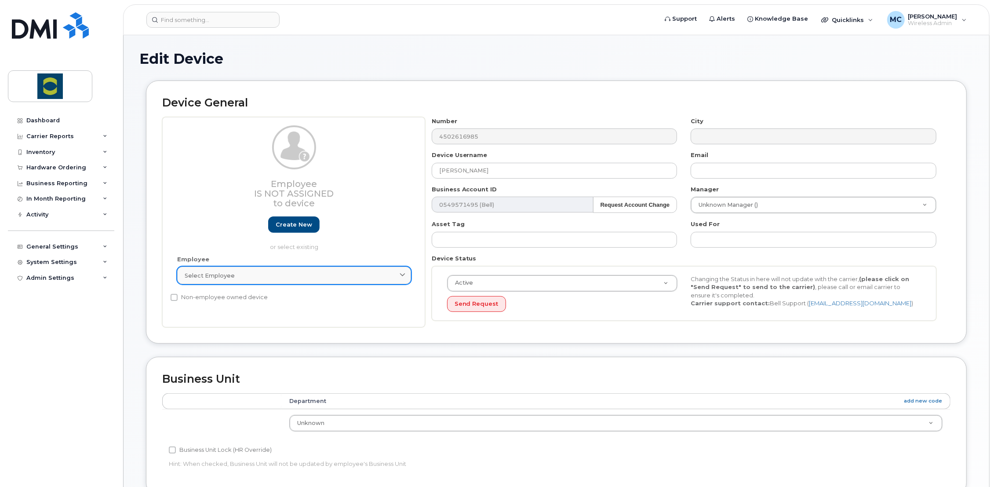
click at [239, 273] on div "Select employee" at bounding box center [294, 275] width 219 height 8
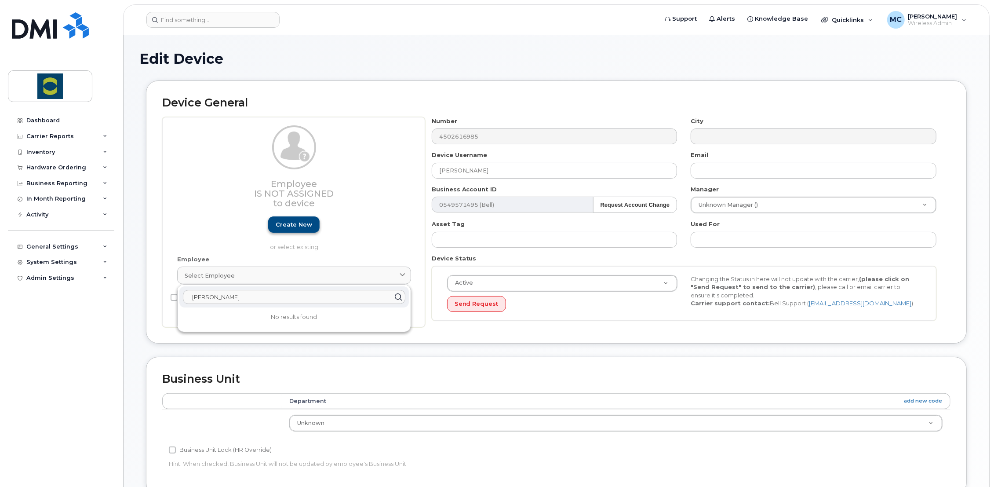
type input "Ramiro"
click at [285, 222] on link "Create new" at bounding box center [293, 224] width 51 height 16
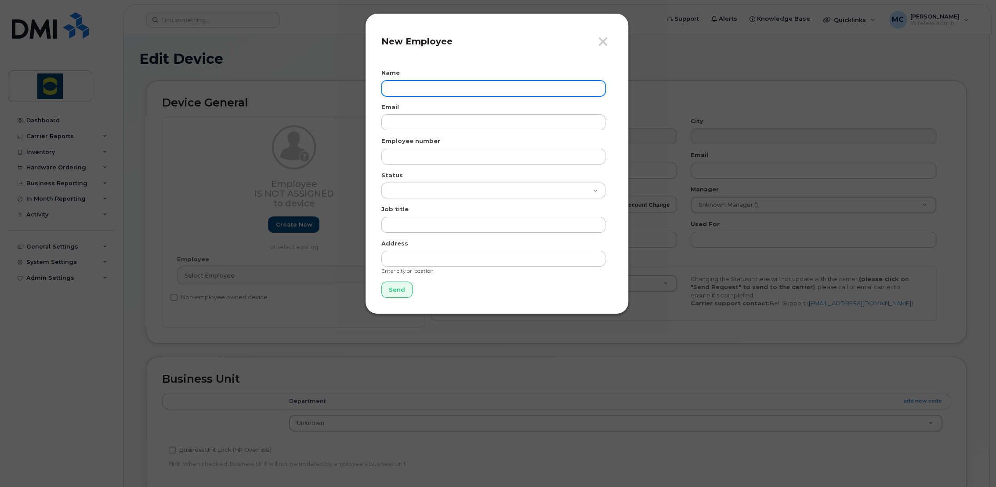
click at [408, 85] on input "text" at bounding box center [494, 88] width 224 height 16
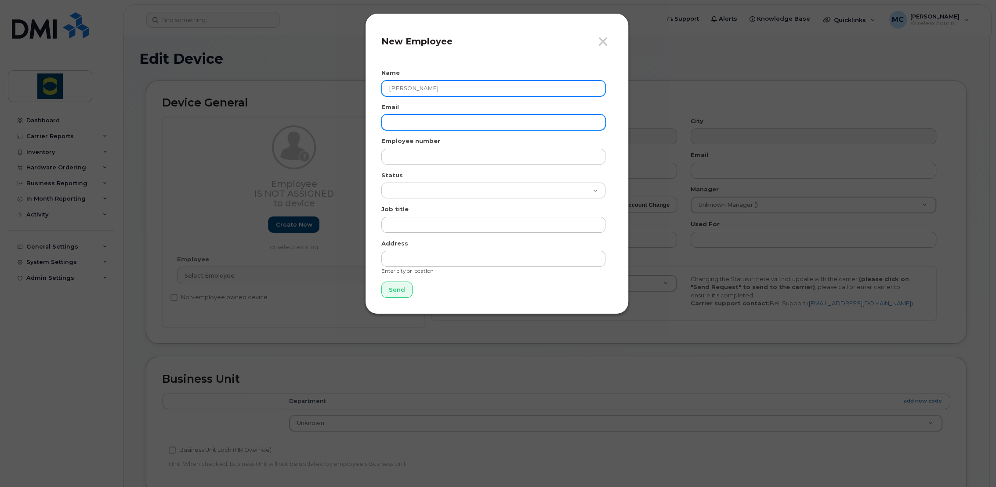
type input "[PERSON_NAME]"
click at [389, 123] on input "email" at bounding box center [494, 122] width 224 height 16
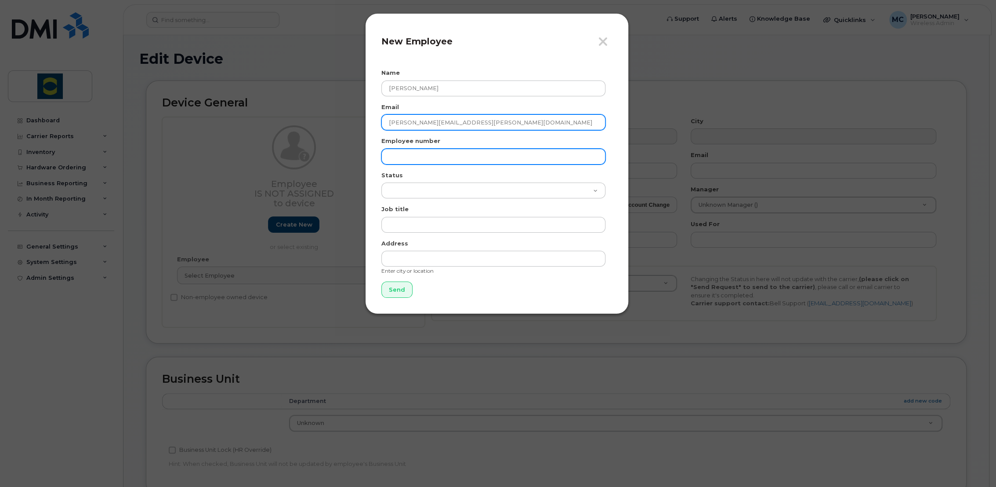
type input "[PERSON_NAME][EMAIL_ADDRESS][PERSON_NAME][DOMAIN_NAME]"
click at [404, 155] on input "text" at bounding box center [494, 157] width 224 height 16
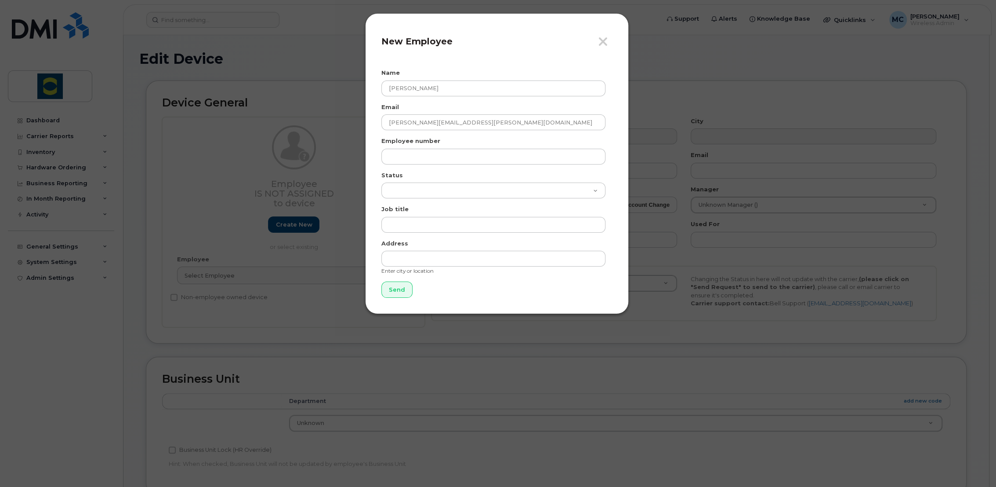
click at [613, 143] on div "Close New Employee Name Ramiro Leon Email ramiro.leon@trouwnutrition.com Employ…" at bounding box center [497, 163] width 264 height 301
click at [415, 189] on select "Active On-Leave Long Term Short Term Maternity Leave Temp Layoff Inactive" at bounding box center [494, 190] width 224 height 16
select select "active"
click at [382, 182] on select "Active On-Leave Long Term Short Term Maternity Leave Temp Layoff Inactive" at bounding box center [494, 190] width 224 height 16
click at [407, 227] on input "text" at bounding box center [494, 225] width 224 height 16
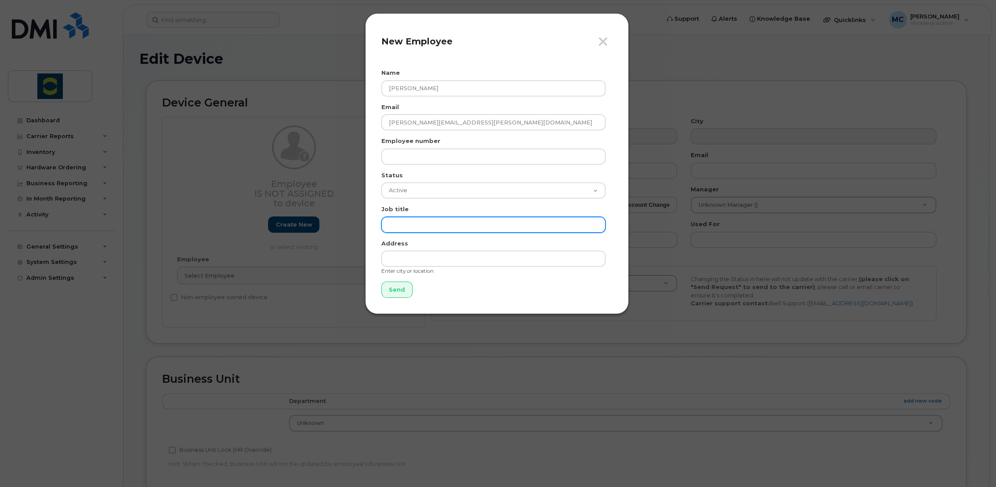
paste input "de fonction Superviseur logistique"
click at [424, 224] on input "de fonction Superviseur logistique" at bounding box center [494, 225] width 224 height 16
type input "Superviseur logistique"
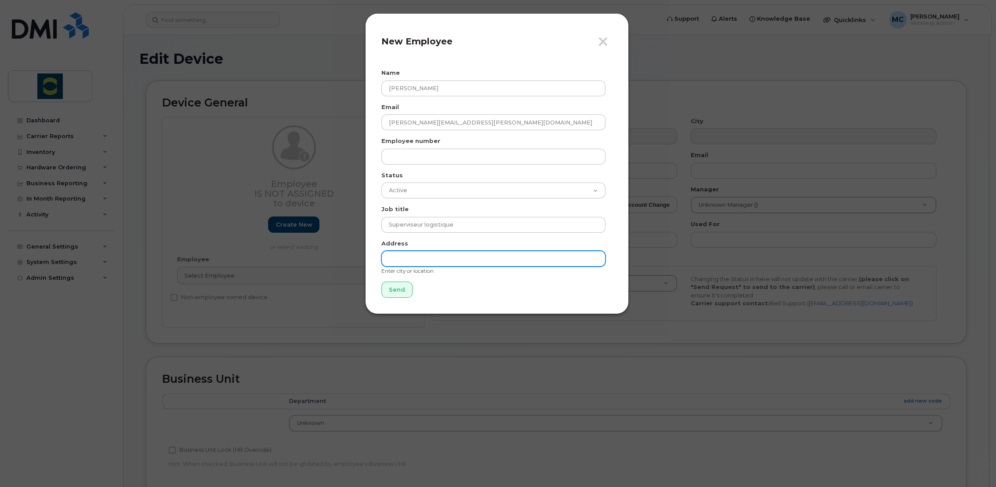
click at [412, 257] on input "text" at bounding box center [494, 259] width 224 height 16
type input "St-Hyacinthe"
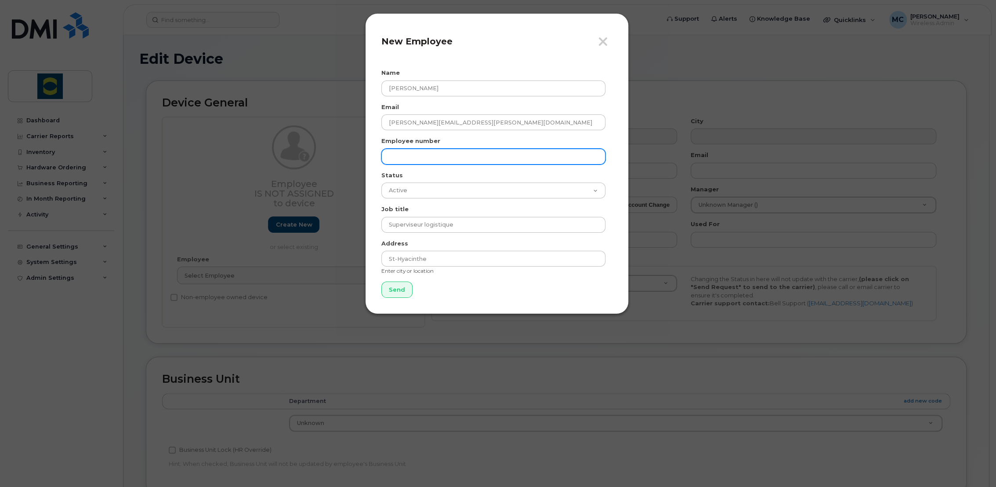
click at [417, 160] on input "text" at bounding box center [494, 157] width 224 height 16
click at [321, 47] on div "Close New Employee Name Ramiro Leon Email ramiro.leon@trouwnutrition.com Employ…" at bounding box center [498, 243] width 996 height 487
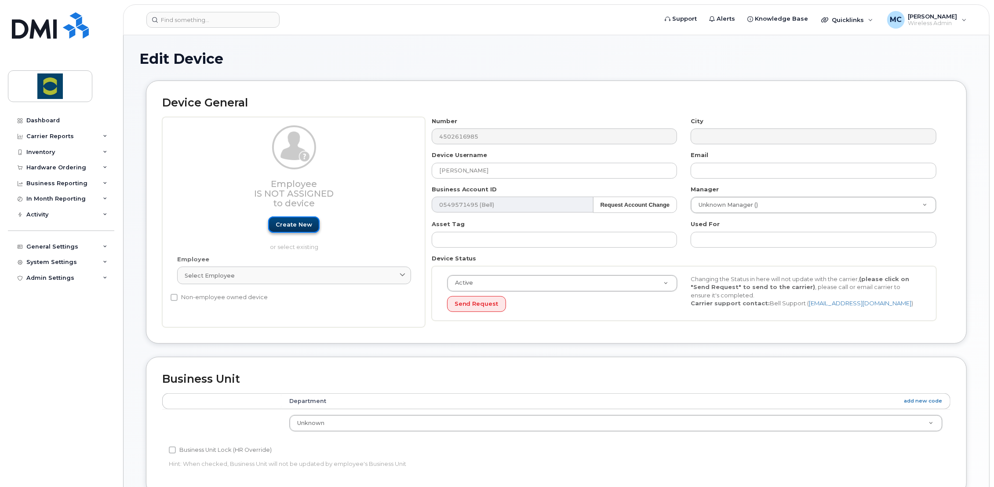
click at [305, 218] on link "Create new" at bounding box center [293, 224] width 51 height 16
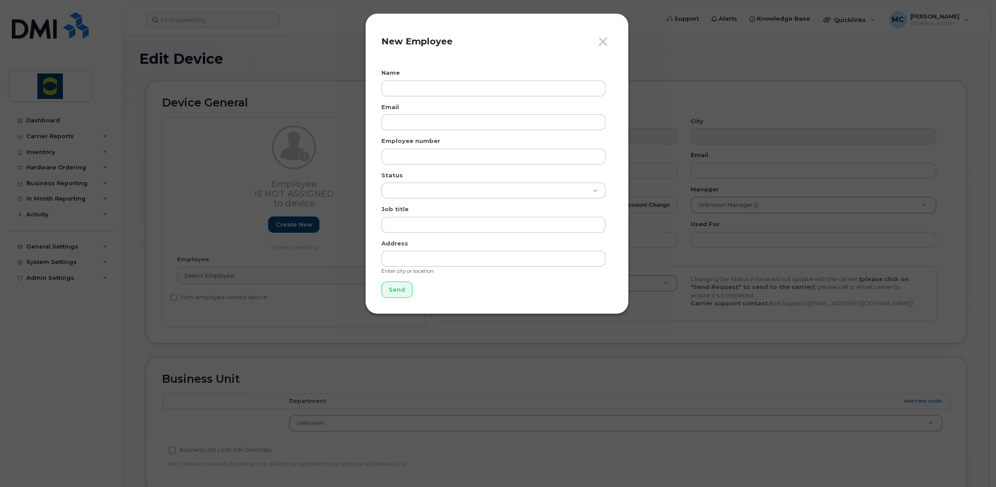
click at [218, 214] on div "Close New Employee Name Email Employee number Status Active On-Leave Long Term …" at bounding box center [498, 243] width 996 height 487
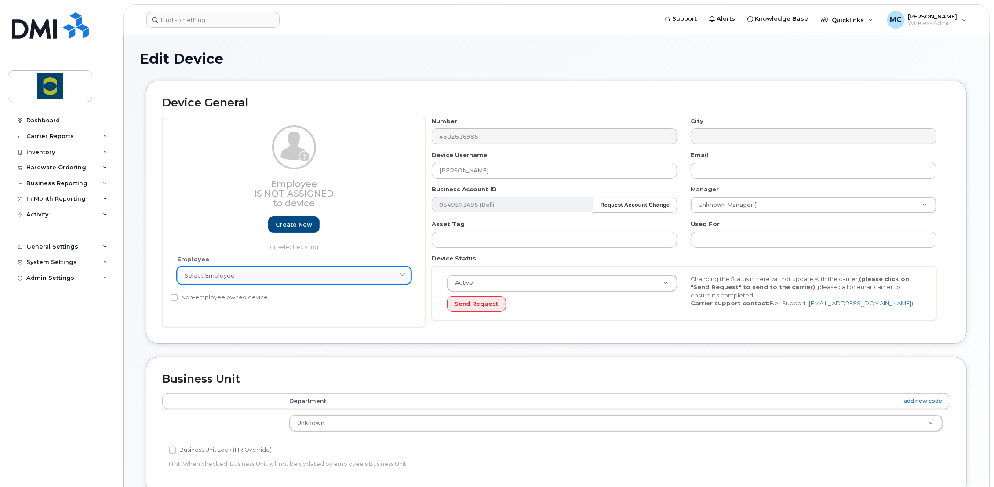
click at [214, 276] on span "Select employee" at bounding box center [210, 275] width 50 height 8
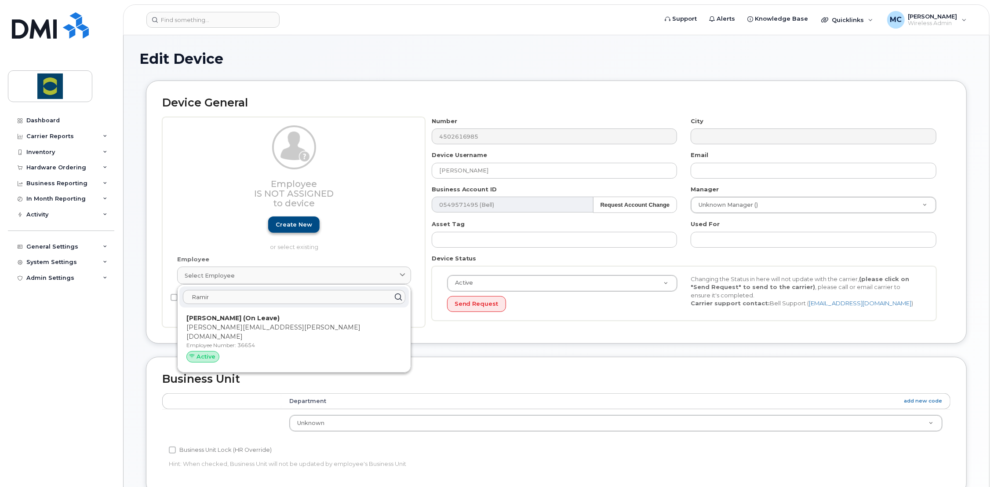
type input "Ramir"
click at [293, 230] on link "Create new" at bounding box center [293, 224] width 51 height 16
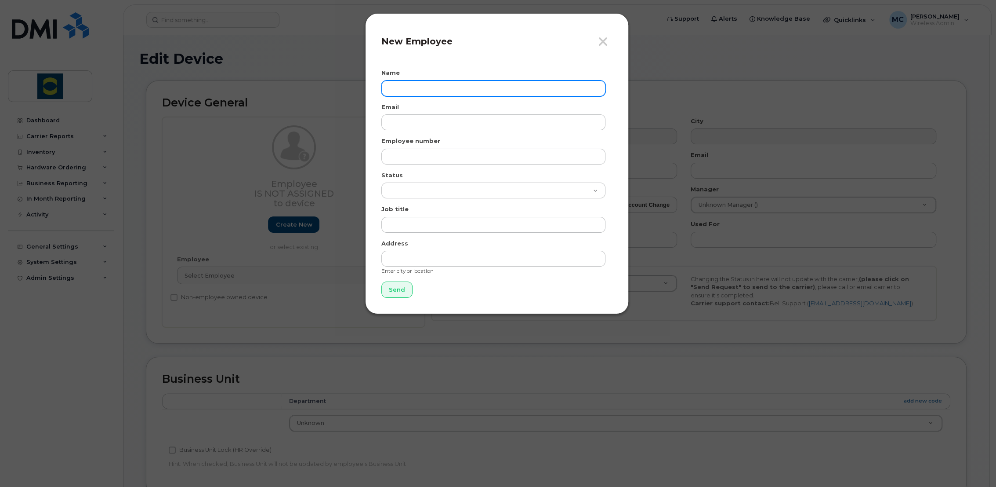
click at [425, 88] on input "text" at bounding box center [494, 88] width 224 height 16
type input "[PERSON_NAME]"
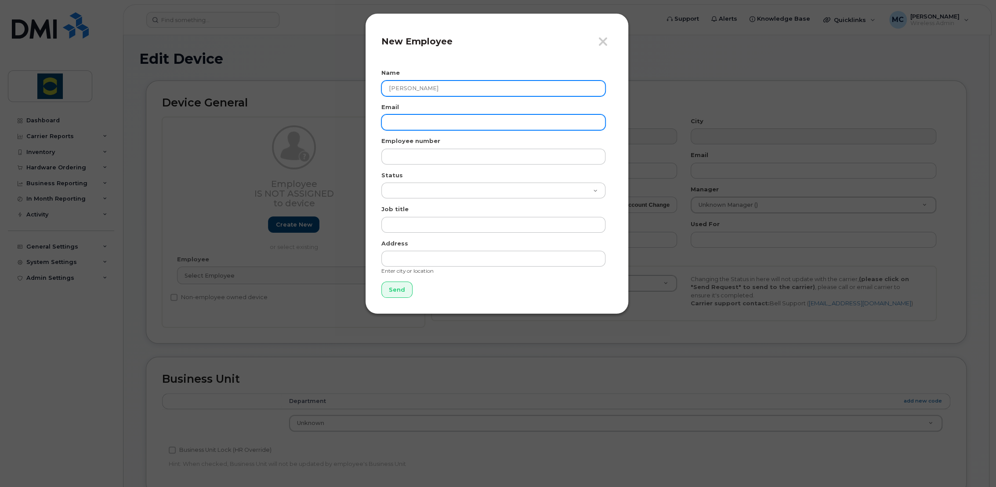
type input "[PERSON_NAME][EMAIL_ADDRESS][PERSON_NAME][DOMAIN_NAME]"
type input "Superviseur logistique"
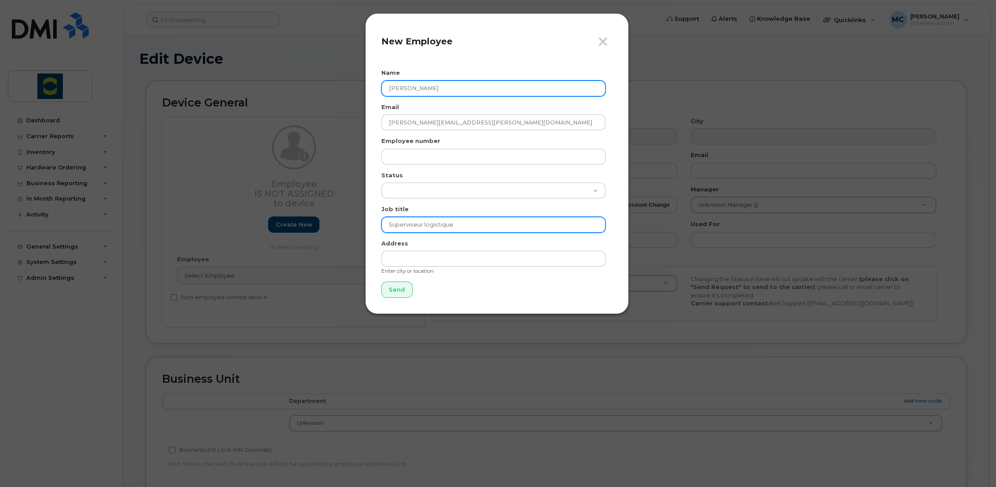
type input "St-Hyacinthe"
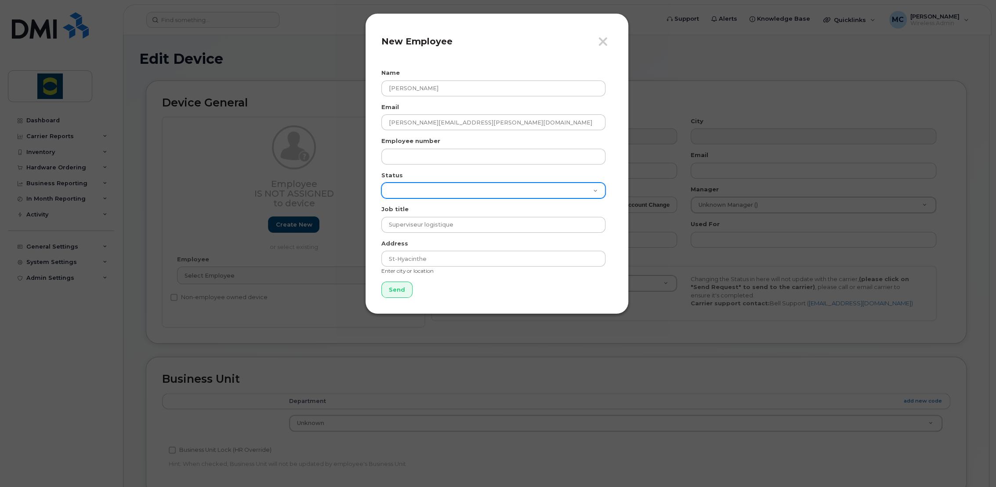
click at [425, 193] on select "Active On-Leave Long Term Short Term Maternity Leave Temp Layoff Inactive" at bounding box center [494, 190] width 224 height 16
select select "active"
click at [382, 182] on select "Active On-Leave Long Term Short Term Maternity Leave Temp Layoff Inactive" at bounding box center [494, 190] width 224 height 16
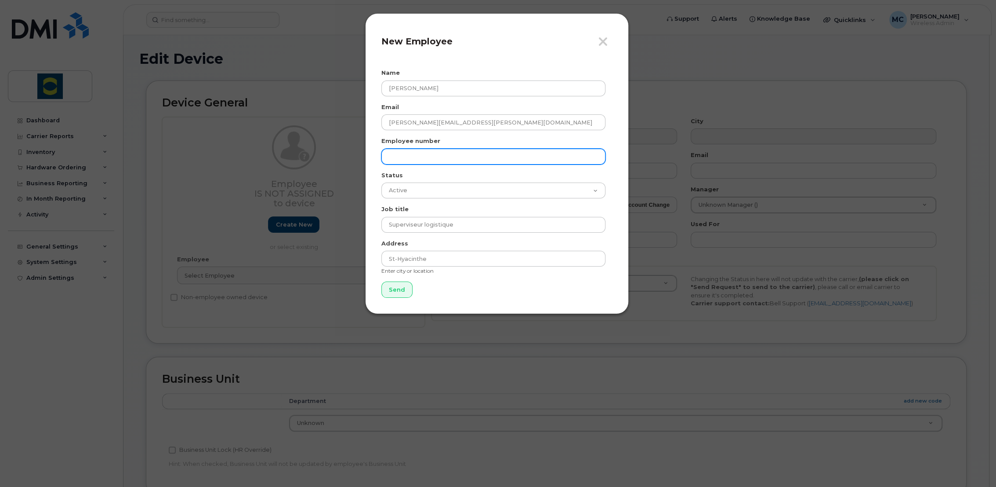
click at [405, 156] on input "text" at bounding box center [494, 157] width 224 height 16
type input "43684"
click at [402, 286] on input "Send" at bounding box center [397, 289] width 31 height 16
type input "Send"
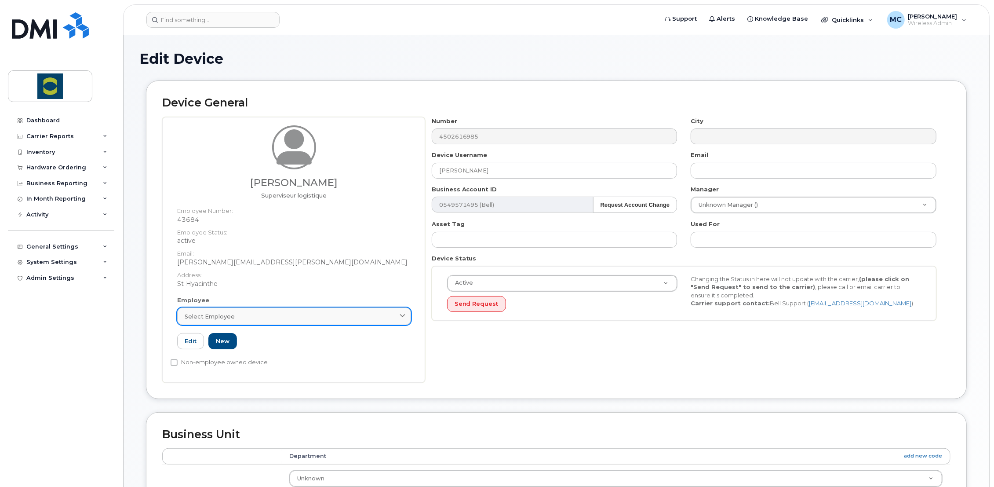
click at [224, 313] on span "Select employee" at bounding box center [210, 316] width 50 height 8
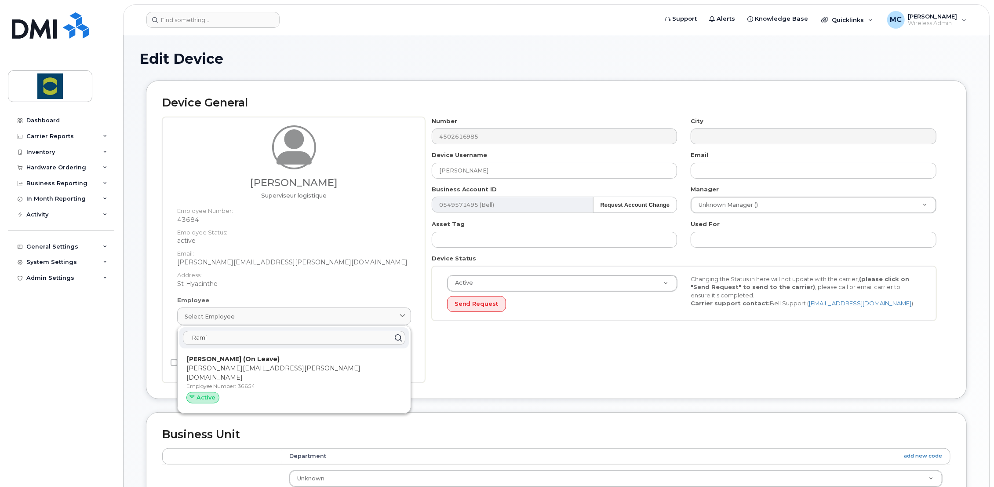
type input "[PERSON_NAME][EMAIL_ADDRESS][PERSON_NAME][DOMAIN_NAME]"
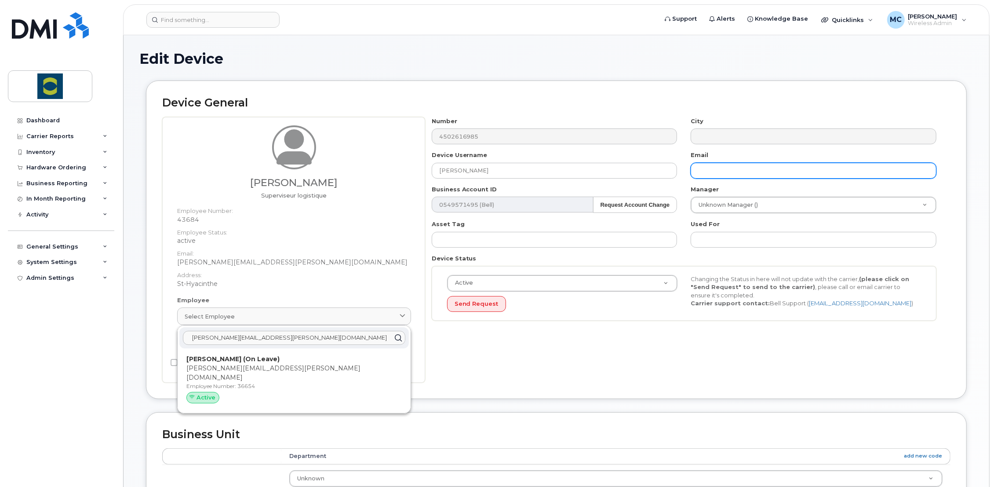
type input "[PERSON_NAME][EMAIL_ADDRESS][PERSON_NAME][DOMAIN_NAME]"
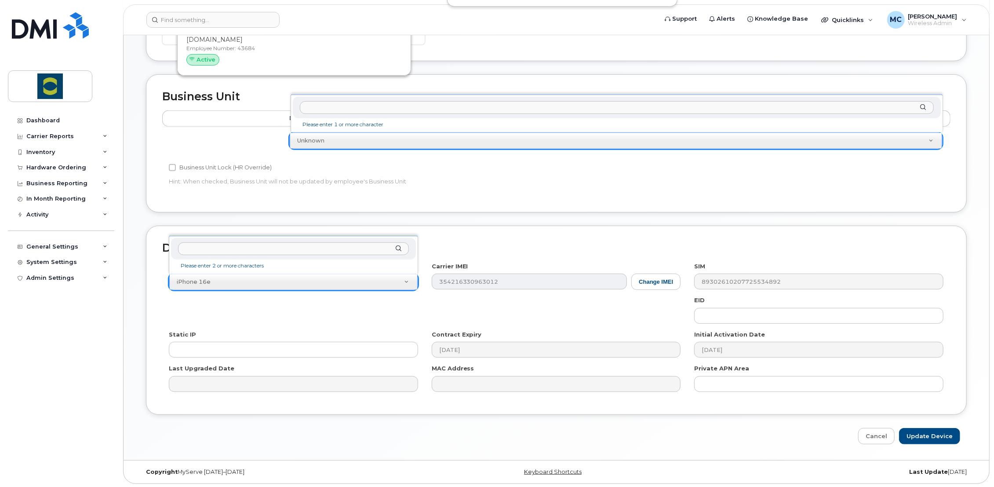
scroll to position [53, 0]
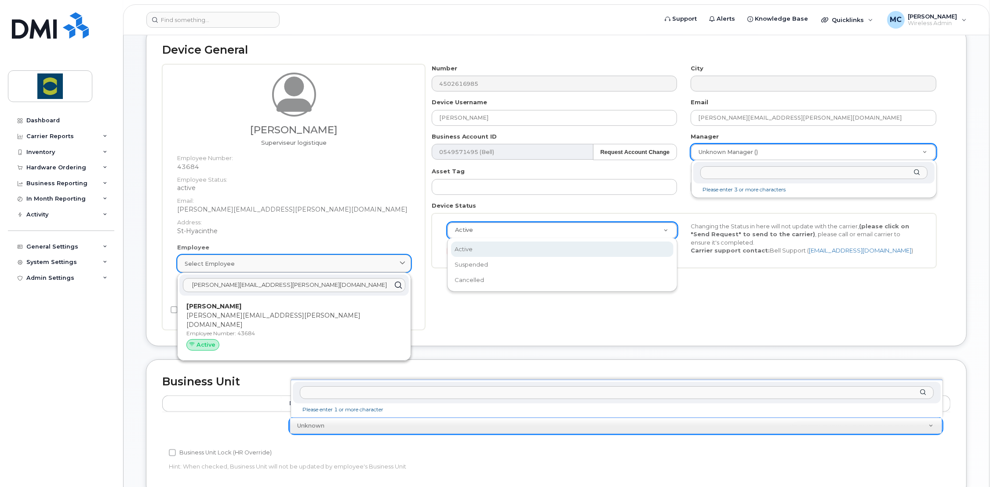
click at [244, 262] on div "Select employee" at bounding box center [294, 263] width 219 height 8
click at [275, 217] on dt "Address:" at bounding box center [294, 220] width 234 height 13
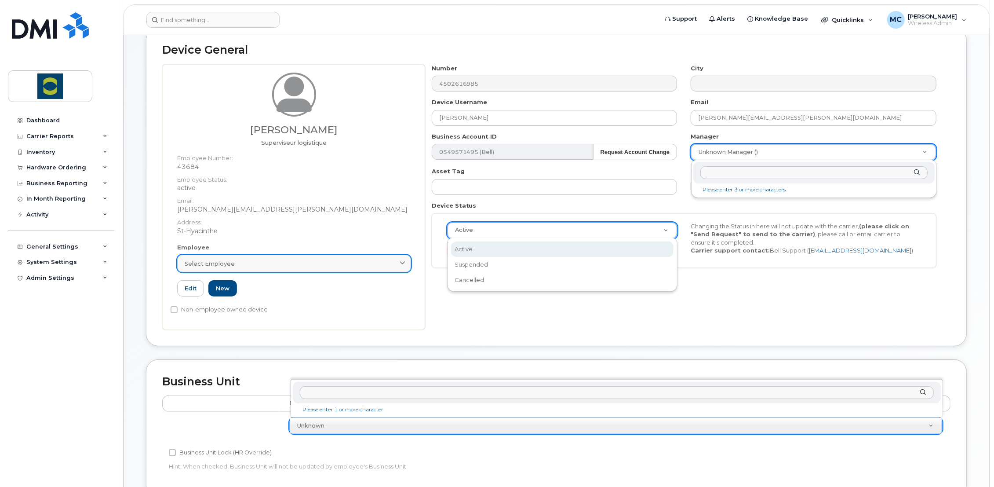
click at [233, 259] on div "Select employee" at bounding box center [294, 263] width 219 height 8
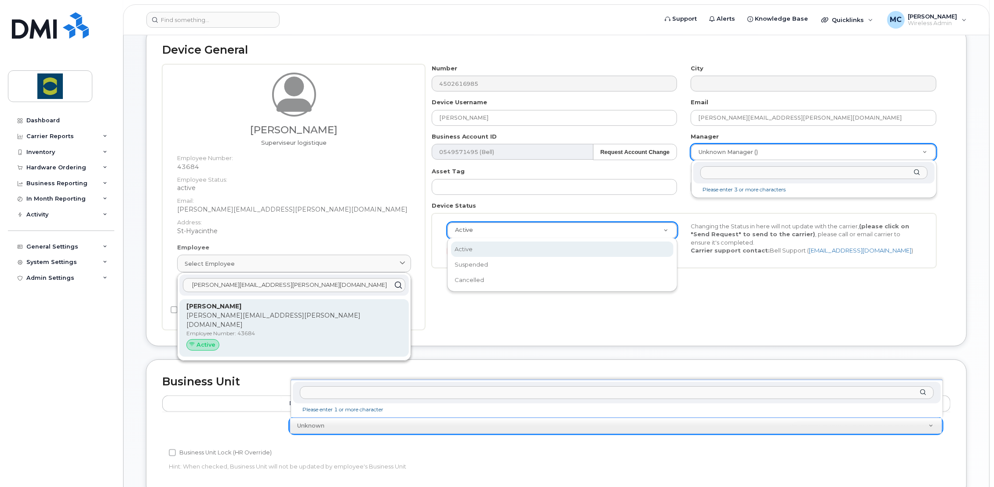
click at [211, 303] on strong "[PERSON_NAME]" at bounding box center [213, 306] width 55 height 8
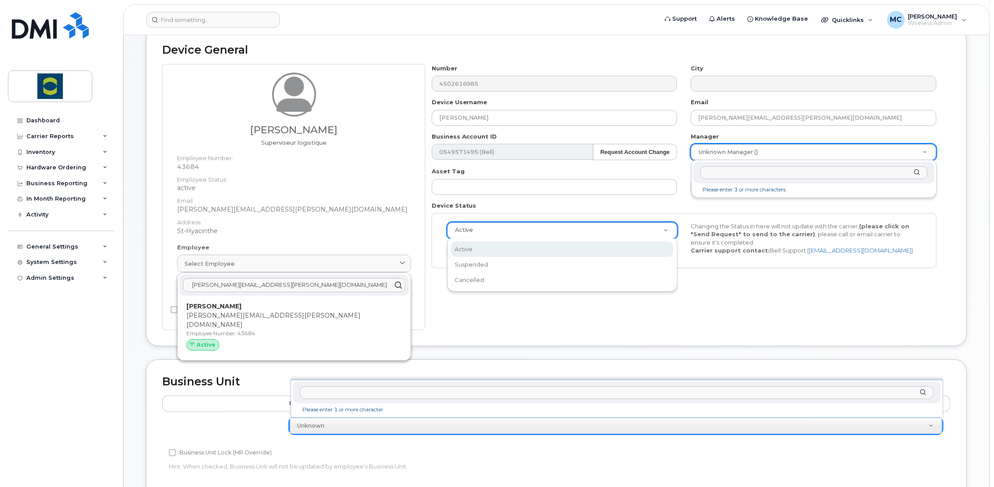
type input "43684"
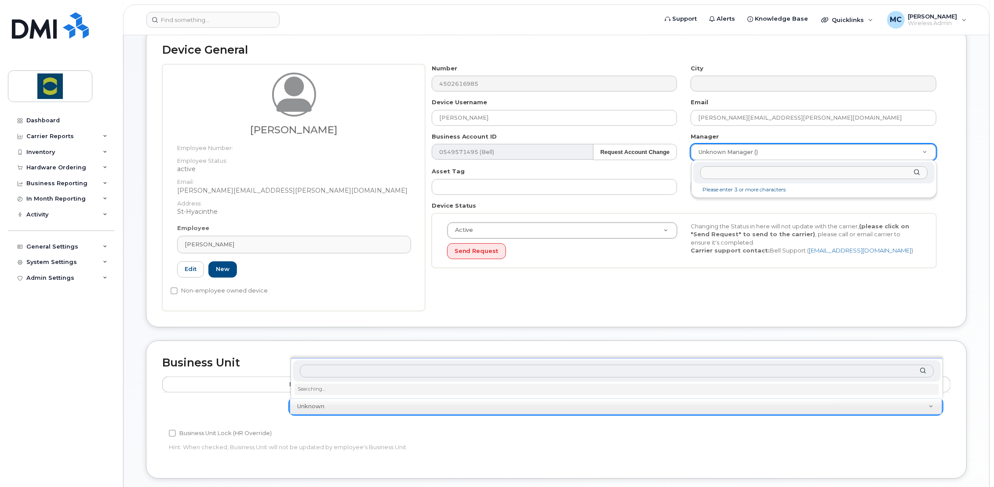
type input "m"
type input "ar"
type input "m"
type input "a"
type input "m"
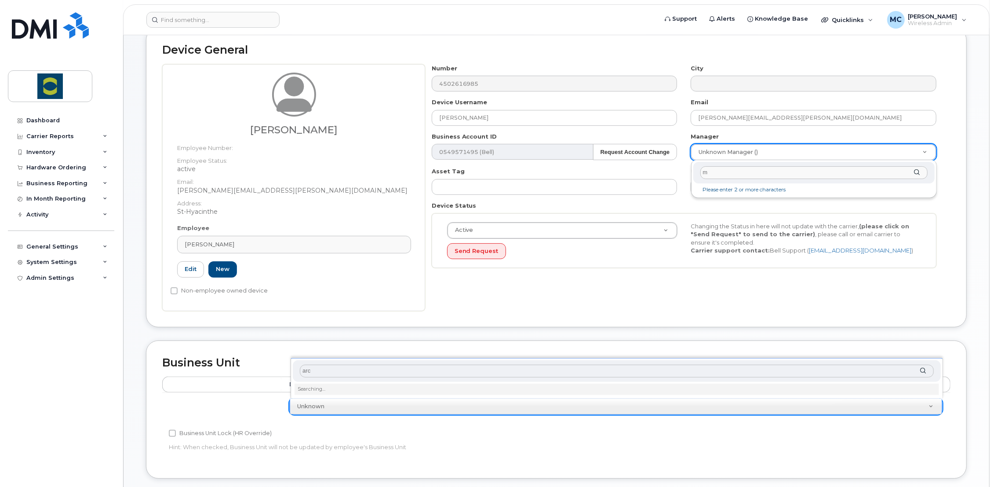
type input "arc"
type input "a"
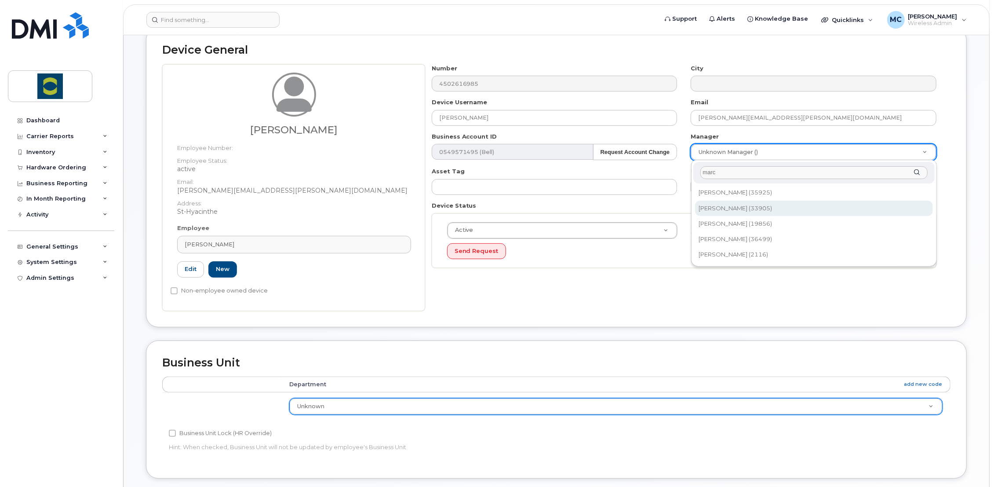
type input "marc"
type input "1985313"
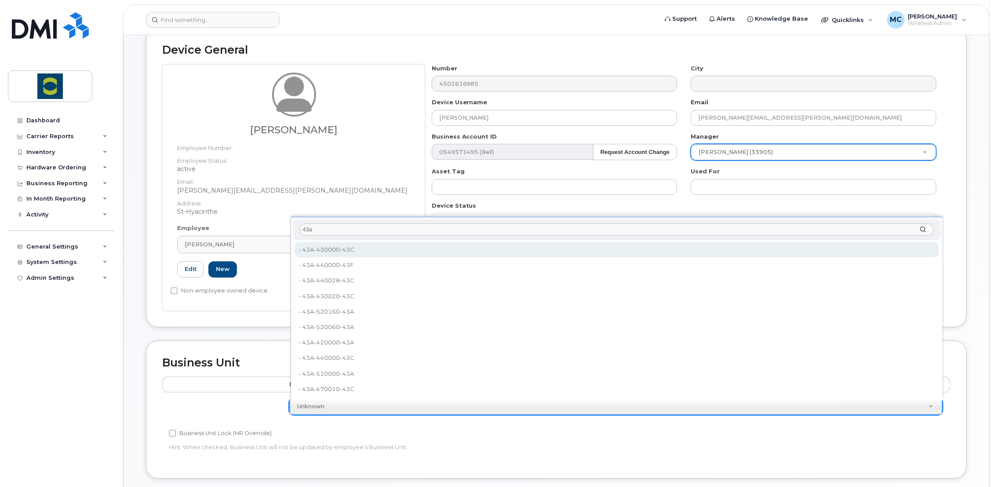
click at [375, 227] on input "43a" at bounding box center [616, 229] width 633 height 13
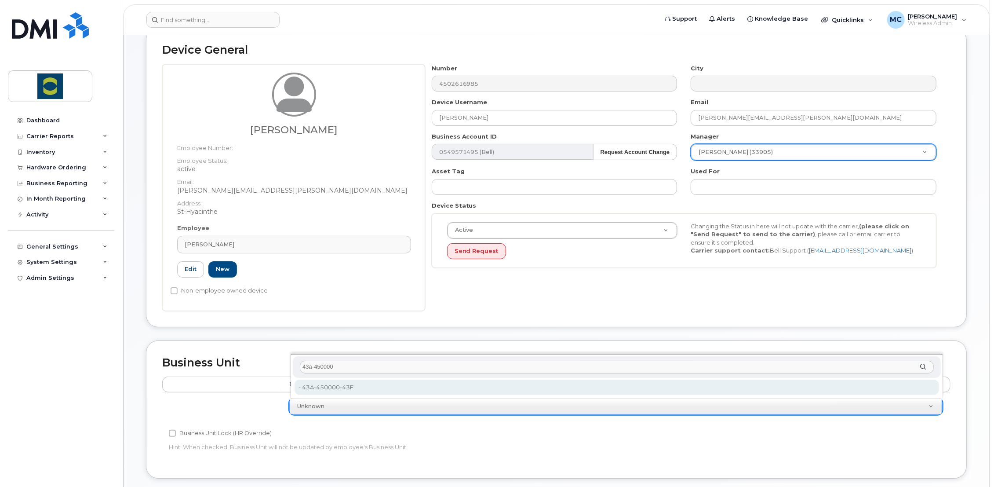
type input "43a-450000"
type input "24380270"
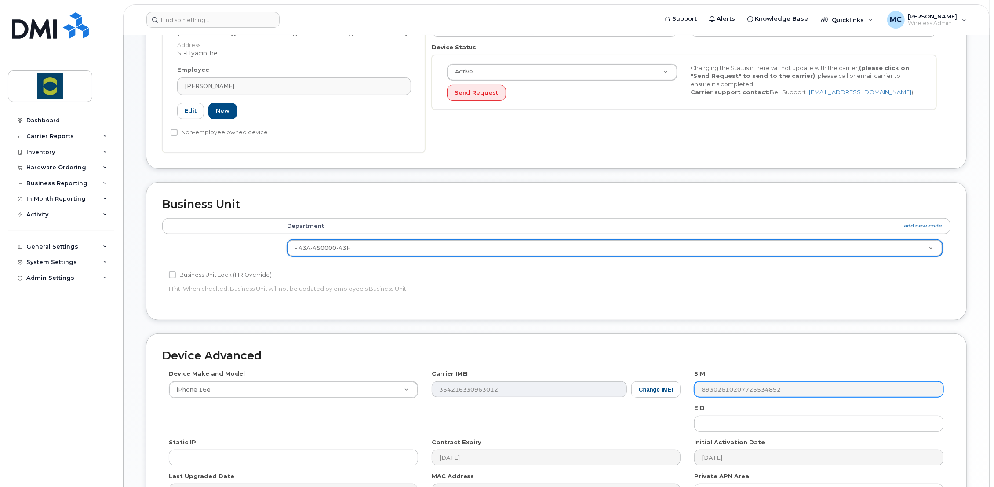
scroll to position [26, 0]
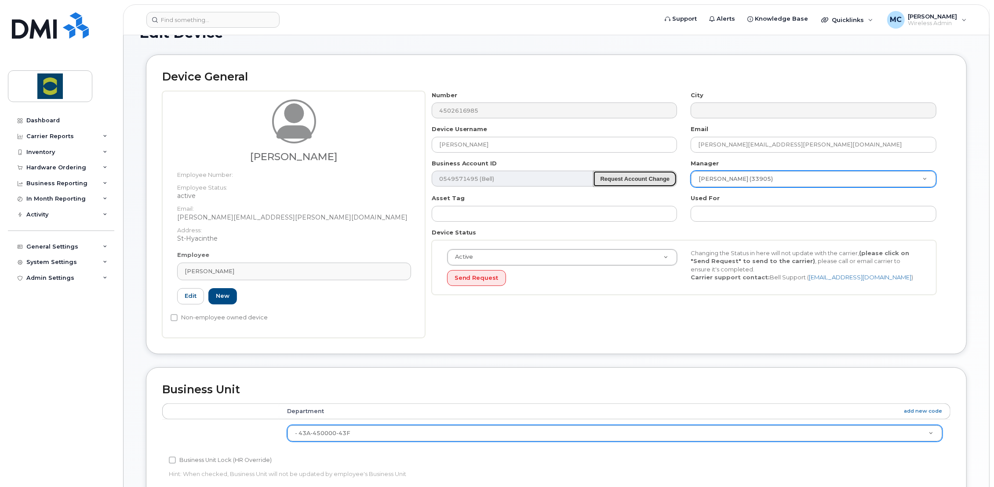
click at [644, 181] on strong "Request Account Change" at bounding box center [634, 178] width 69 height 7
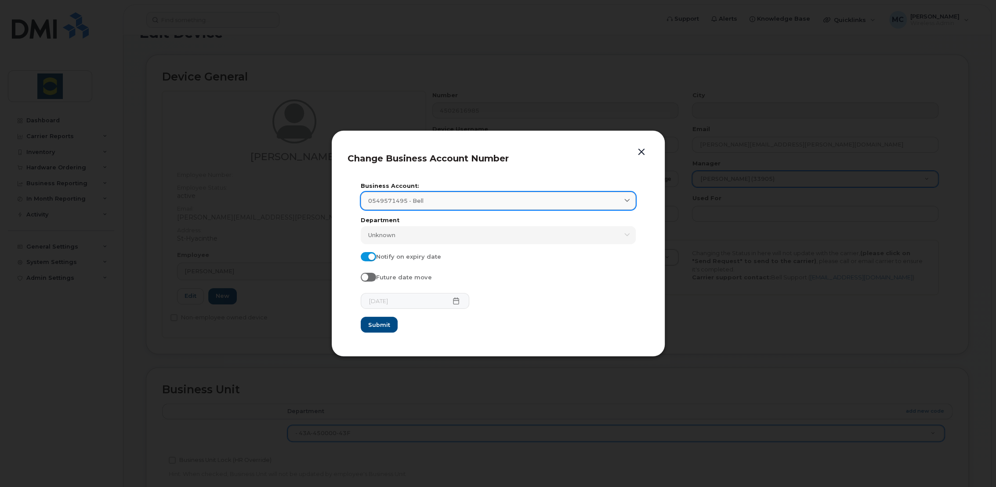
click at [625, 201] on icon at bounding box center [628, 201] width 6 height 6
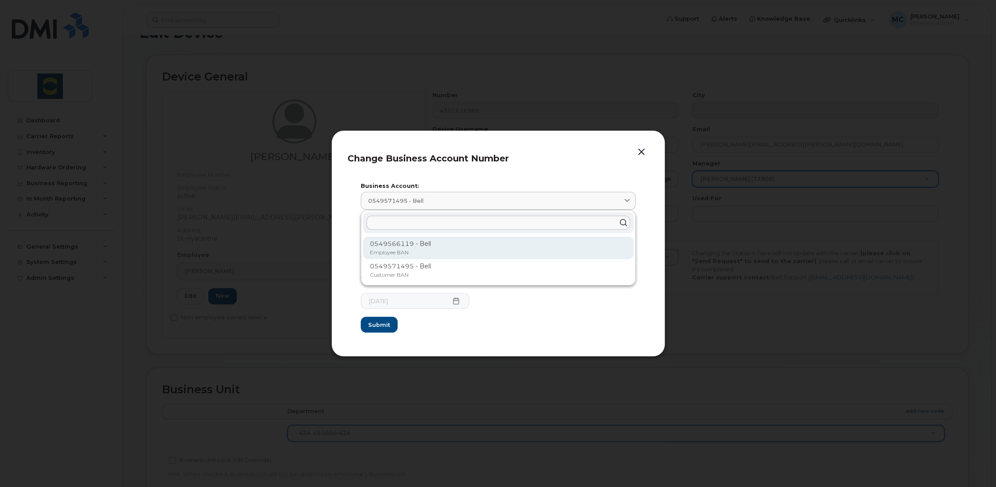
click at [429, 243] on p "0549566119 - Bell" at bounding box center [498, 243] width 257 height 9
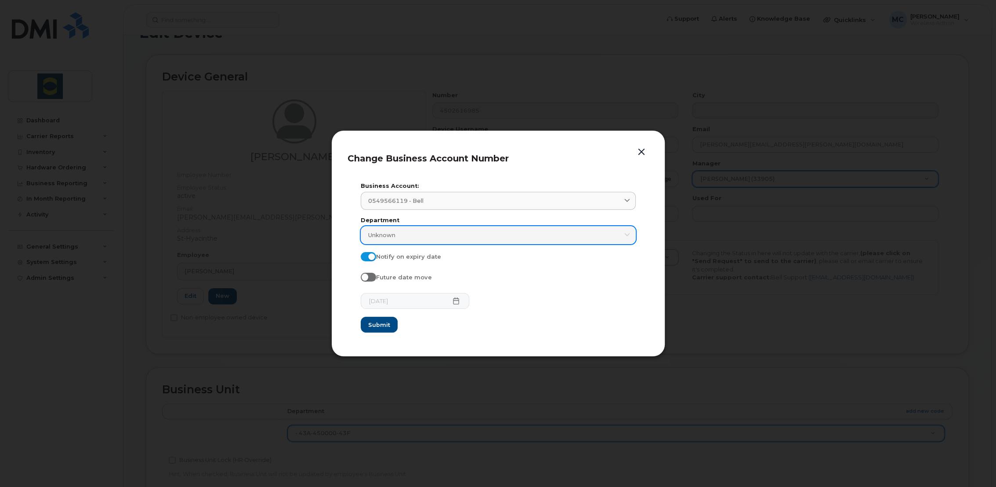
click at [430, 236] on div "Unknown" at bounding box center [498, 235] width 260 height 8
click at [628, 232] on icon at bounding box center [628, 235] width 6 height 6
click at [626, 233] on icon at bounding box center [628, 235] width 6 height 6
click at [484, 231] on div "Unknown" at bounding box center [498, 235] width 260 height 8
click at [383, 235] on span "Unknown" at bounding box center [381, 235] width 27 height 8
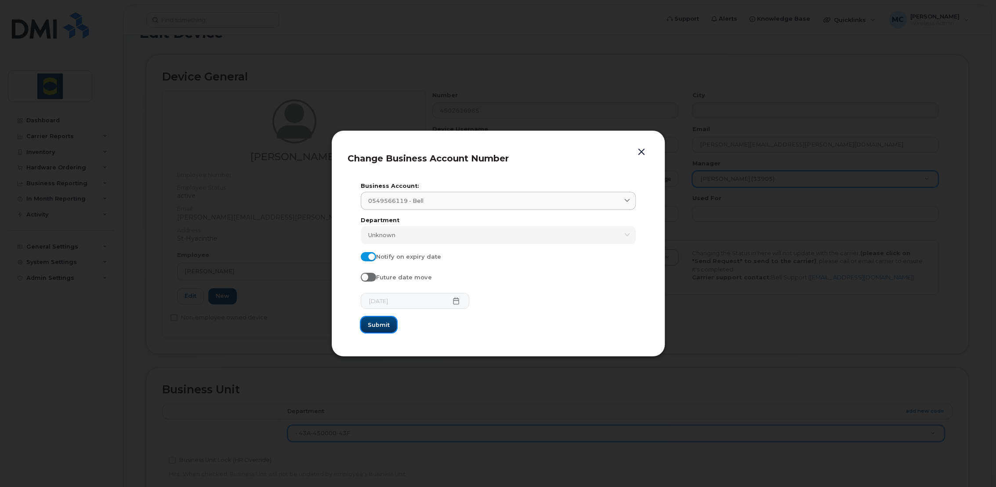
click at [379, 324] on span "Submit" at bounding box center [379, 324] width 22 height 8
type input "0549566119 (Bell)"
type input "12387"
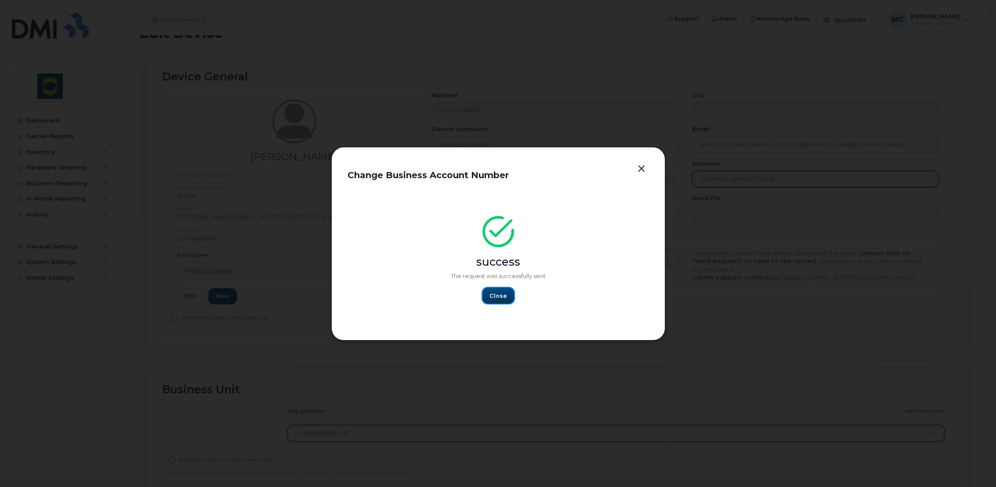
click at [504, 295] on span "Close" at bounding box center [499, 295] width 18 height 8
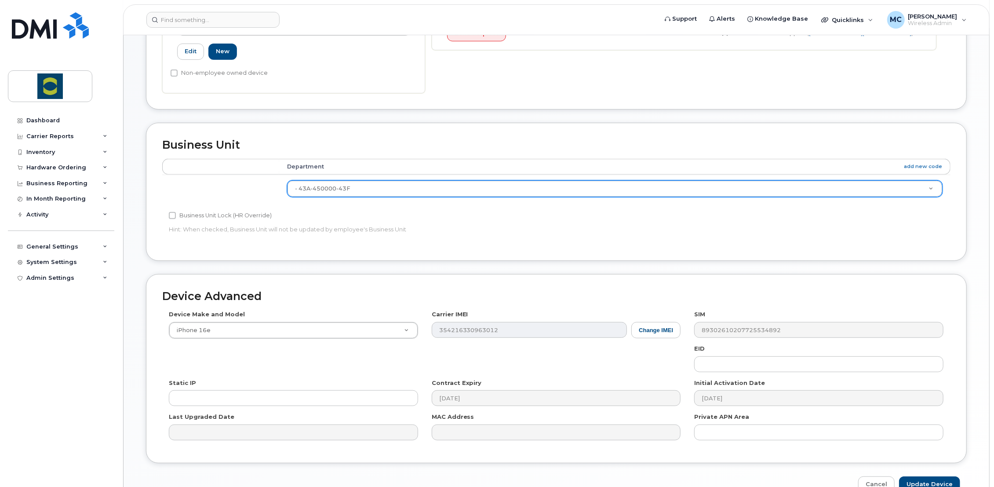
scroll to position [319, 0]
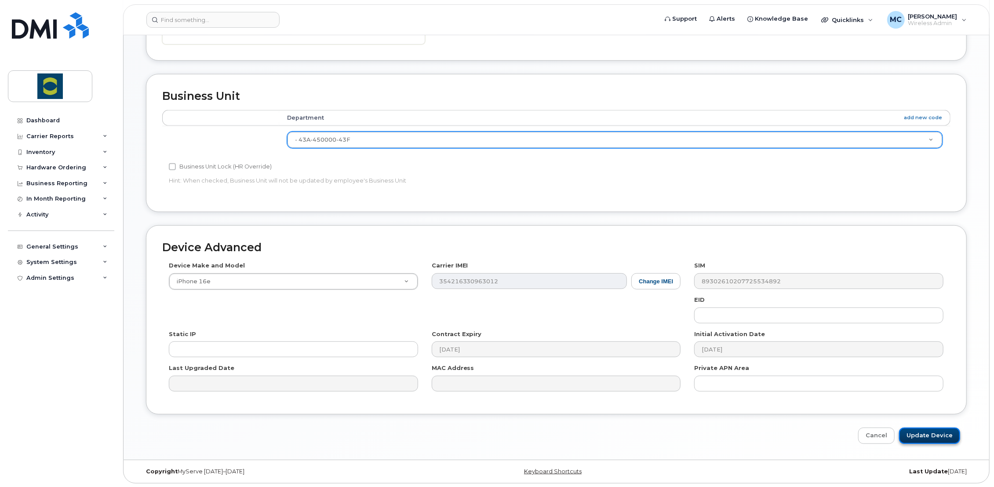
click at [927, 436] on input "Update Device" at bounding box center [929, 435] width 61 height 16
type input "Saving..."
